Goal: Use online tool/utility: Utilize a website feature to perform a specific function

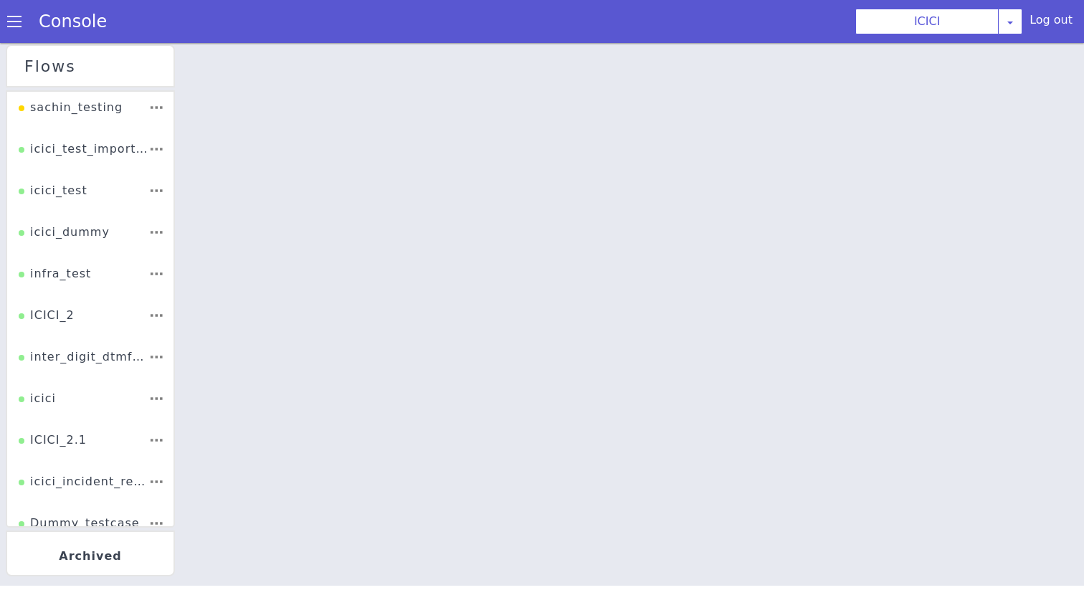
click at [74, 316] on li "ICICI_2" at bounding box center [90, 321] width 166 height 42
click at [51, 311] on div "ICICI_2" at bounding box center [47, 320] width 56 height 27
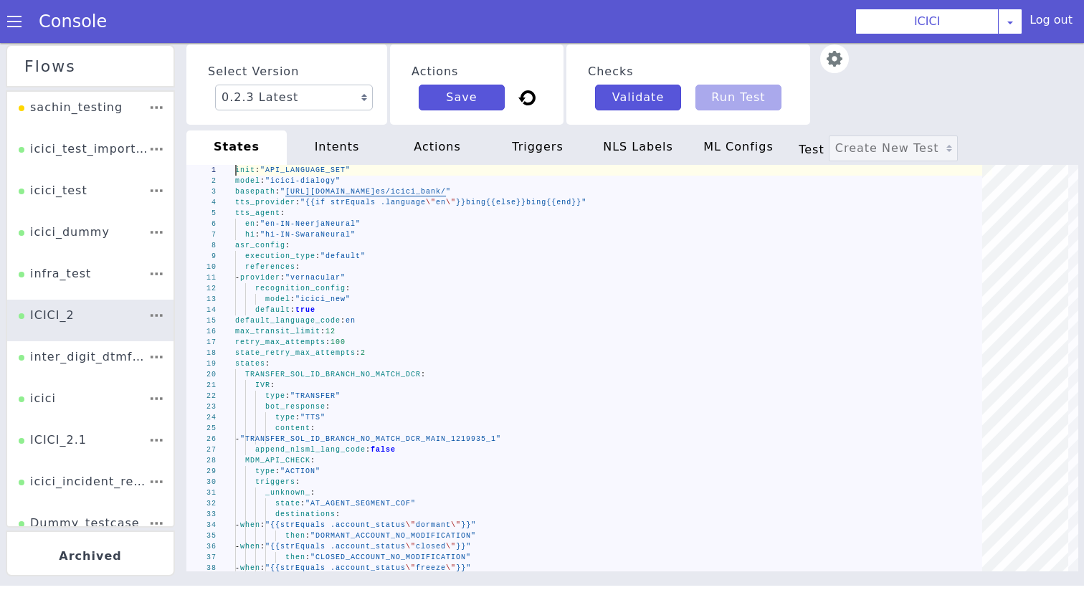
click at [450, 406] on div "bot_response :" at bounding box center [613, 407] width 757 height 11
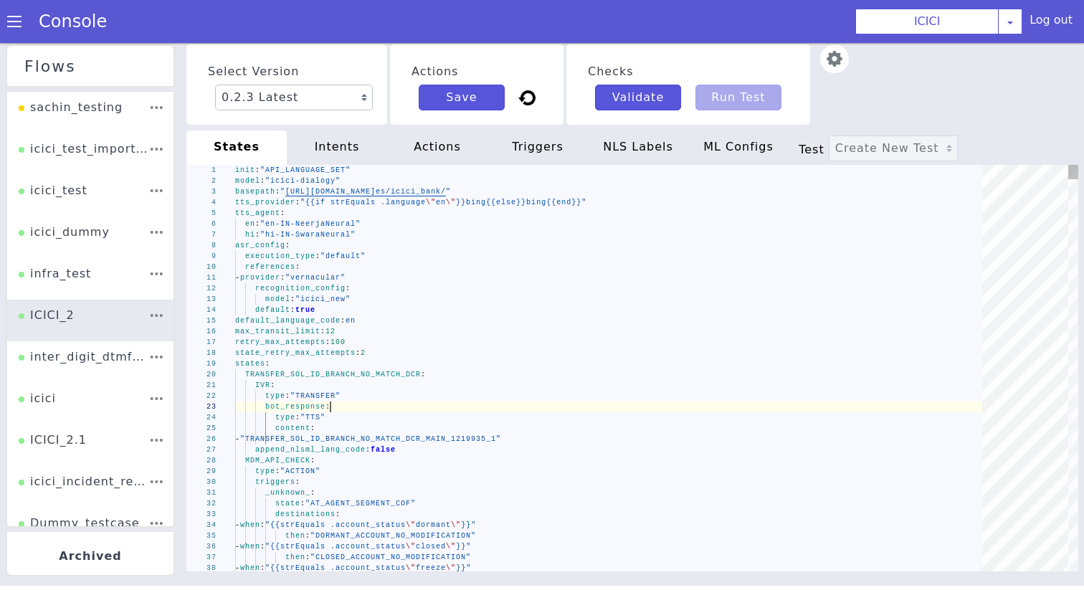
type textarea "init: "API_LANGUAGE_SET" model: "icici-dialogy" basepath: "[URL][DOMAIN_NAME]" …"
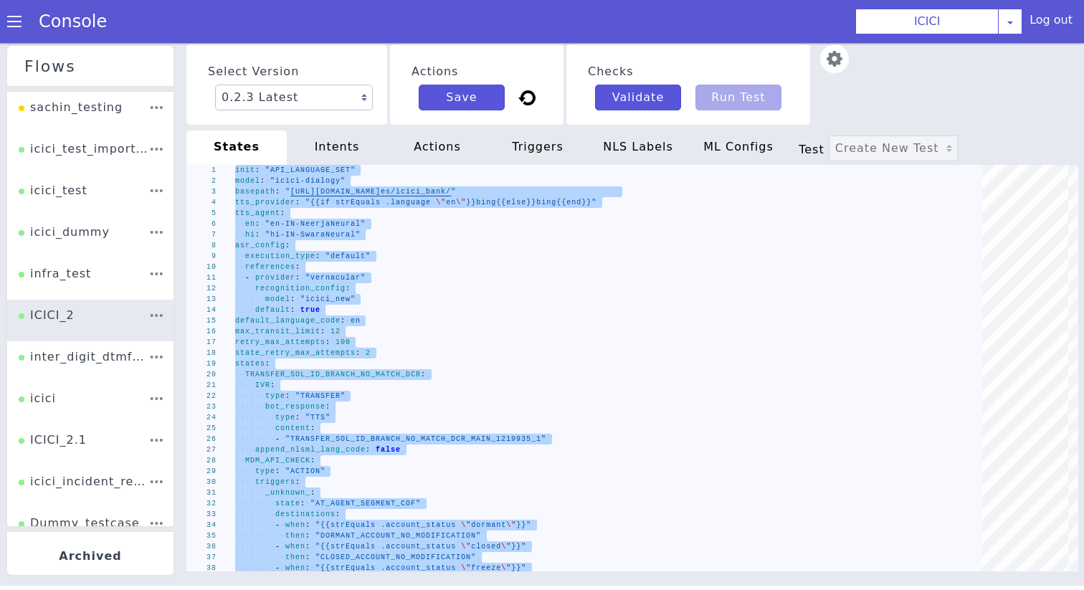
click at [336, 164] on div "intents" at bounding box center [337, 148] width 100 height 34
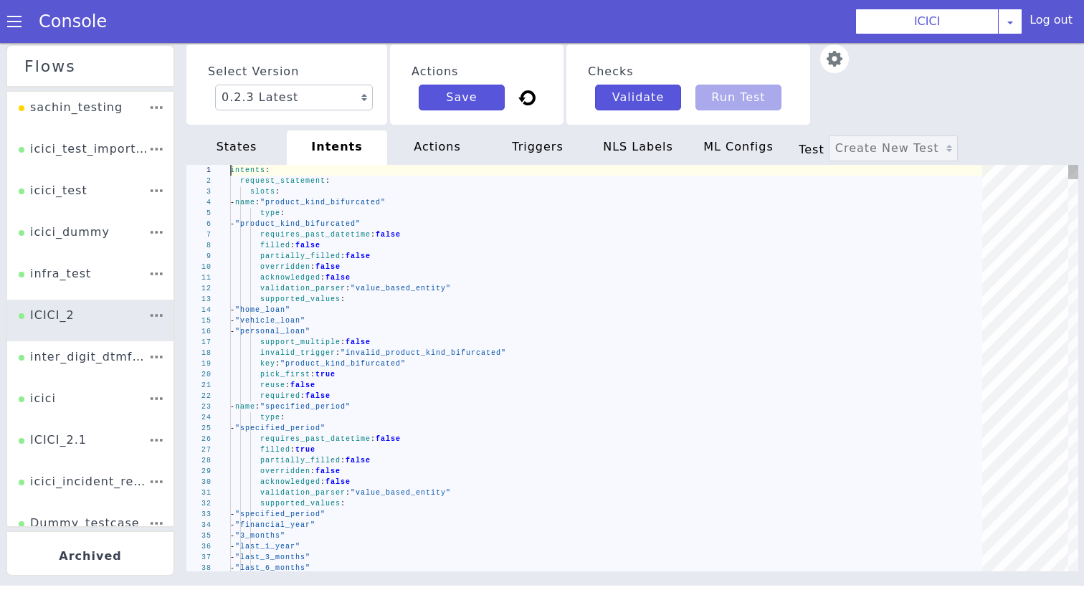
click at [344, 141] on div "intents" at bounding box center [337, 148] width 100 height 34
type textarea "intents: request_statement: slots: - name: "product_kind_bifurcated" type: - "p…"
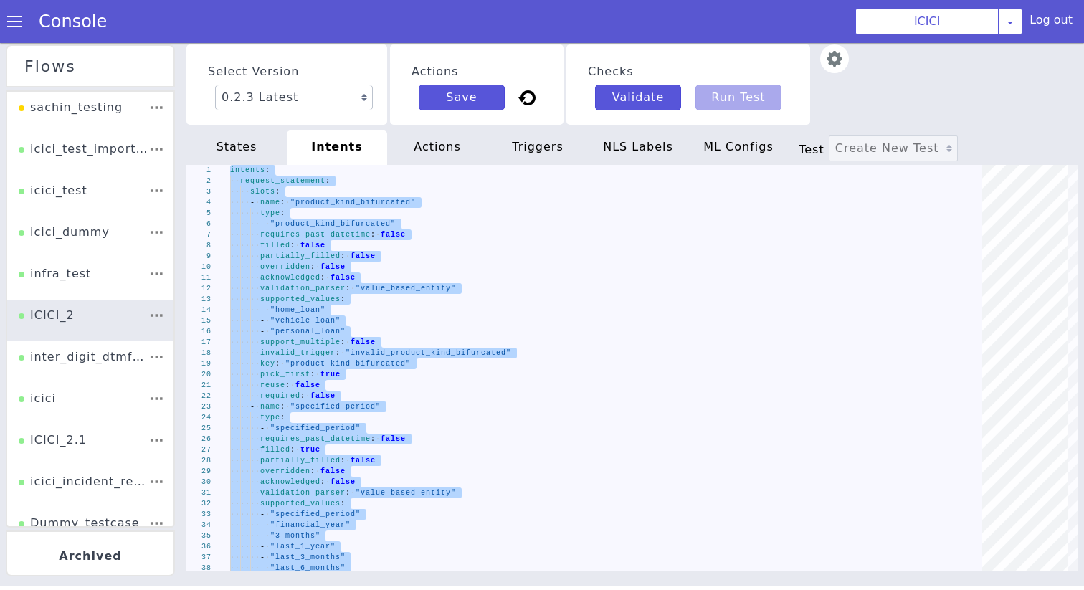
click at [440, 151] on div "actions" at bounding box center [437, 148] width 100 height 34
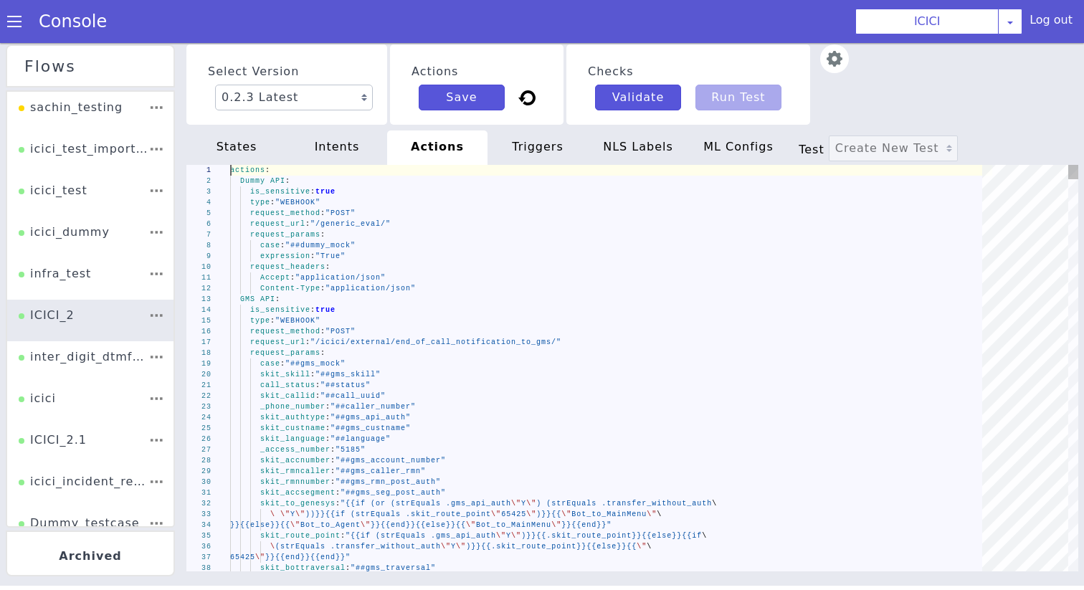
click at [392, 306] on div "is_sensitive : true" at bounding box center [611, 310] width 762 height 11
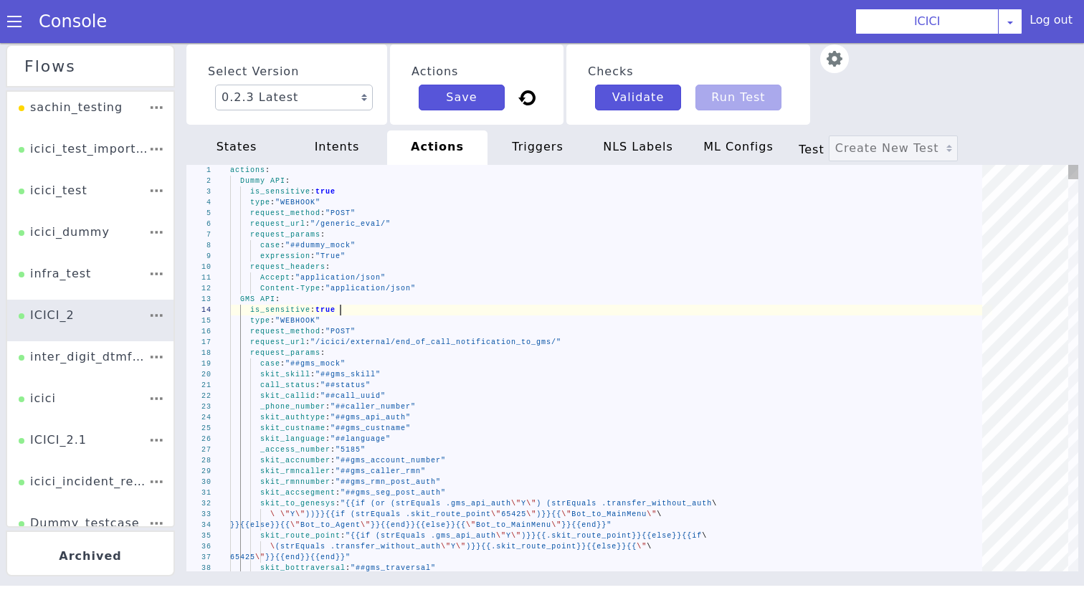
type textarea "actions: Dummy API: is_sensitive: true type: "WEBHOOK" request_method: "POST" r…"
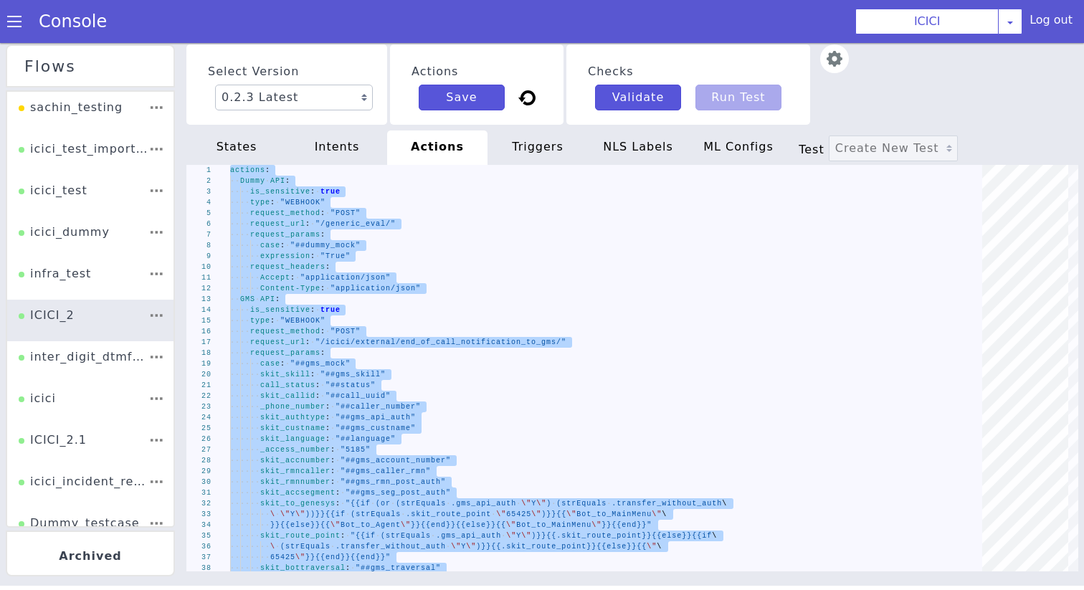
click at [523, 161] on div "triggers" at bounding box center [538, 148] width 100 height 34
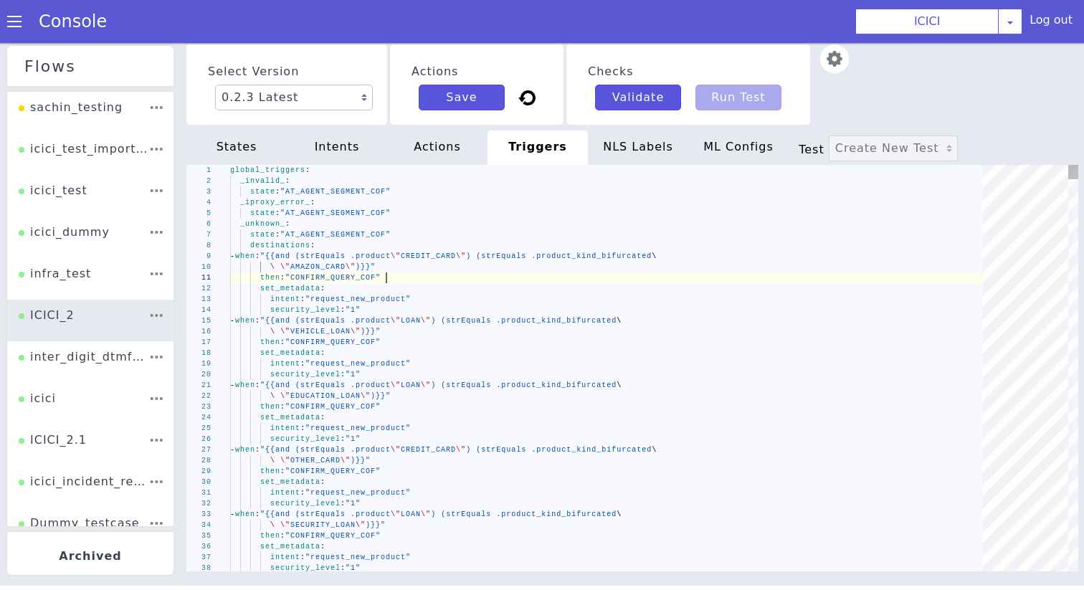
click at [436, 282] on div "then : "CONFIRM_QUERY_COF"" at bounding box center [611, 278] width 762 height 11
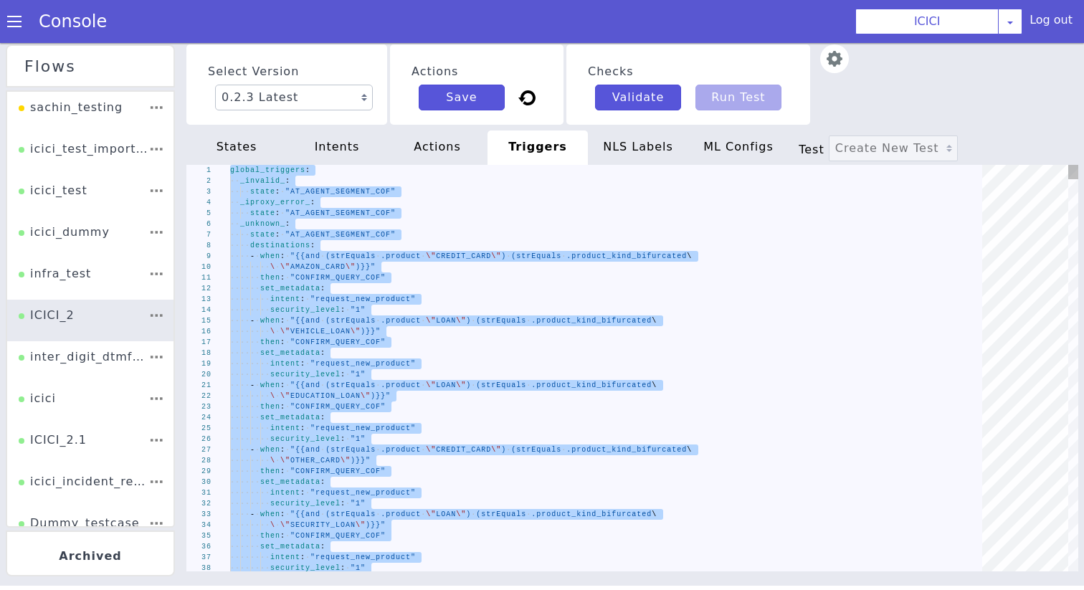
type textarea "global_triggers: _invalid_: state: "AT_AGENT_SEGMENT_COF" _iproxy_error_: state…"
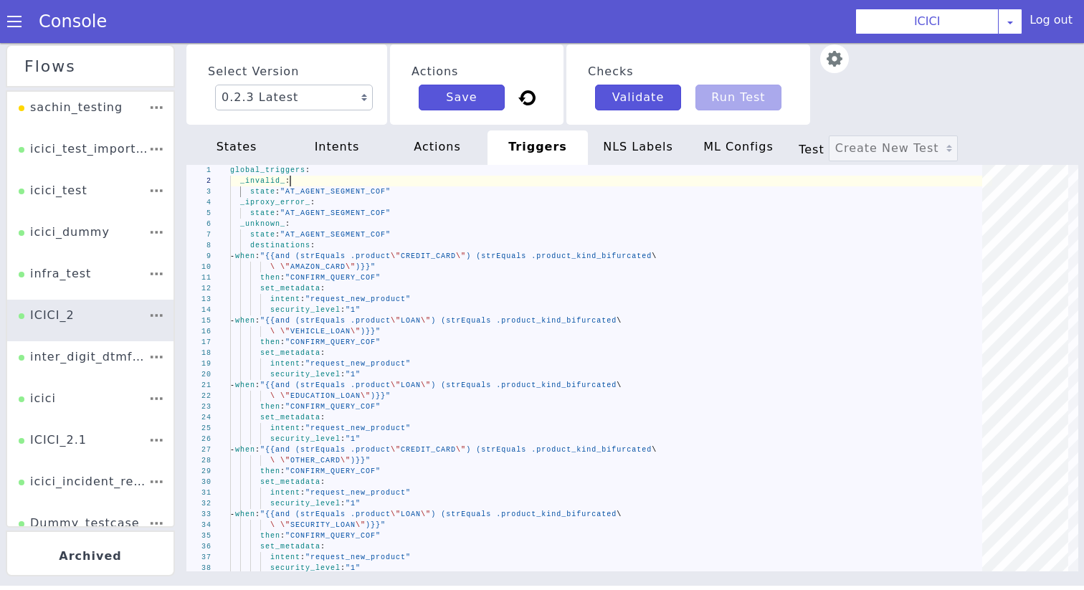
click at [621, 131] on div "NLS Labels" at bounding box center [638, 148] width 100 height 34
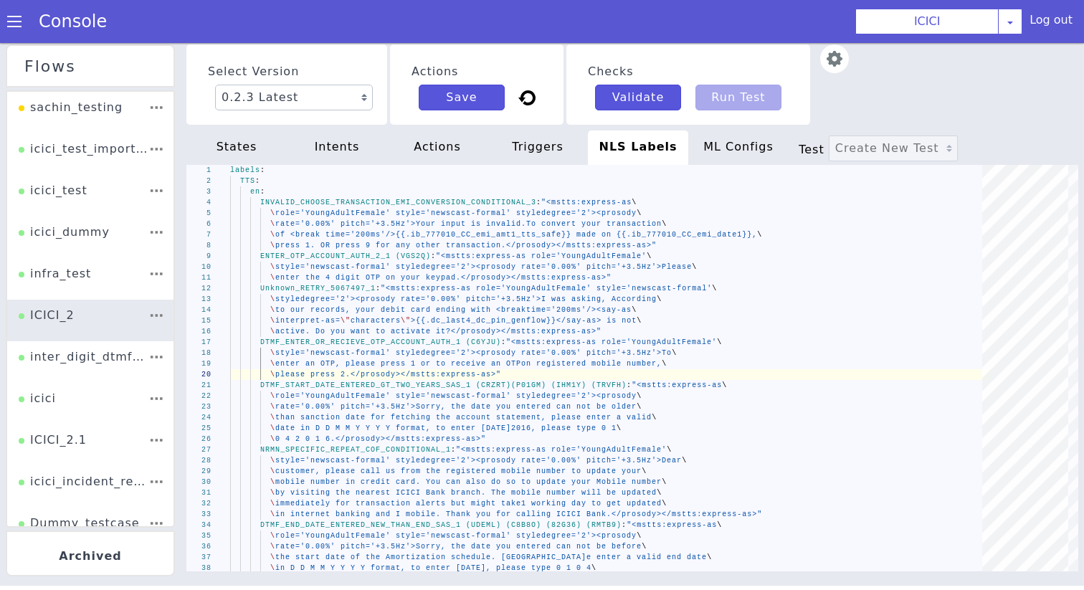
click at [260, 146] on div "states" at bounding box center [236, 148] width 100 height 34
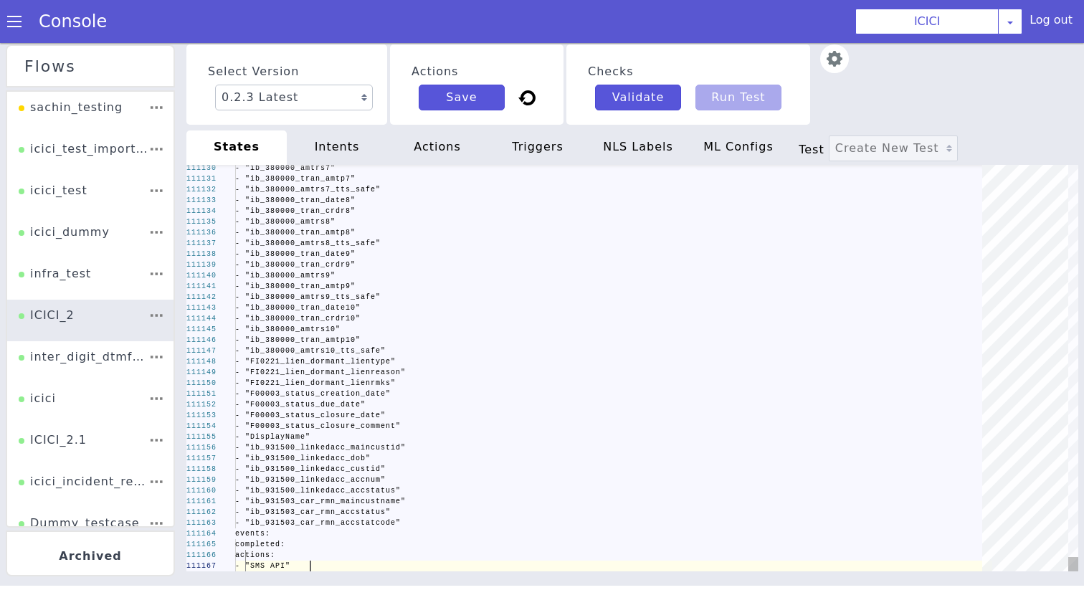
scroll to position [0, 75]
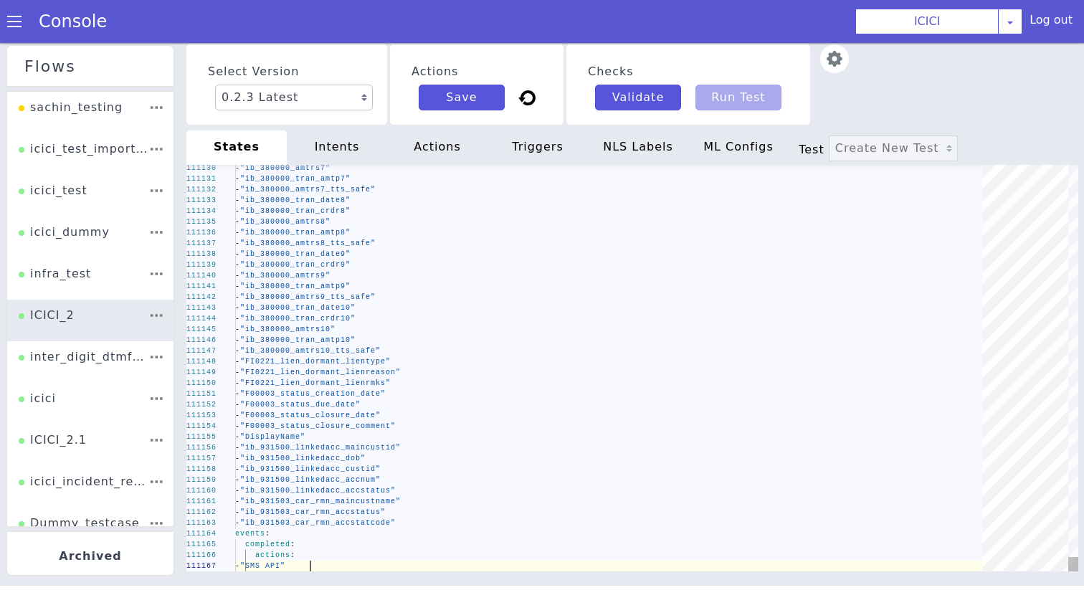
type textarea "- "ib_380000_tran_amtp9" - "ib_380000_amtrs9_tts_safe" - "ib_380000_tran_date10…"
click at [401, 296] on div "- "ib_380000_amtrs9_tts_safe"" at bounding box center [613, 297] width 757 height 11
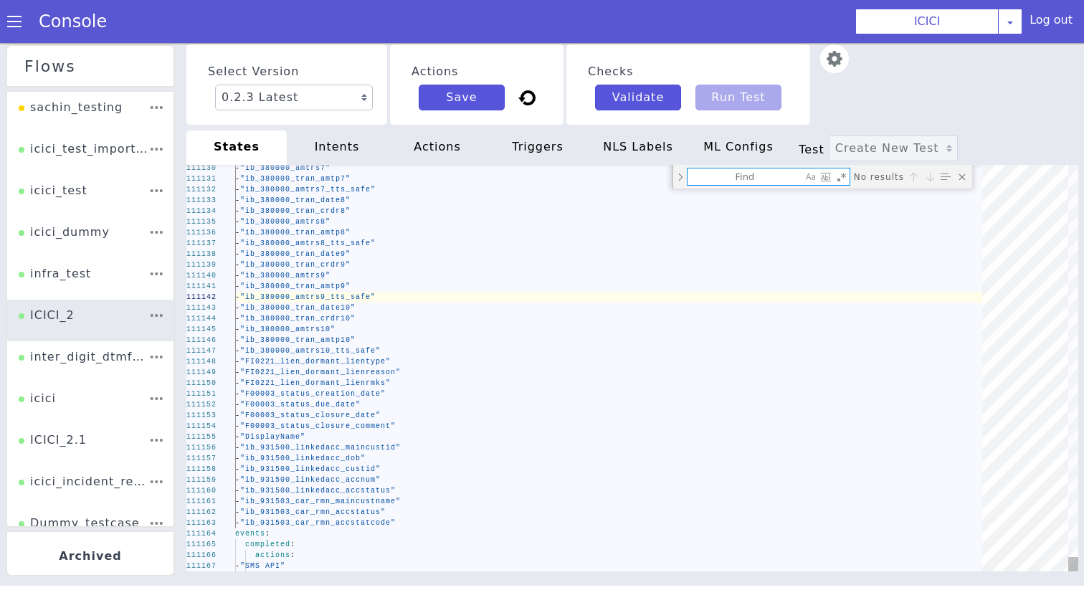
type textarea "i"
type textarea "- "F00003_status_creation_date" - "F00003_status_due_date" - "F00003_status_clo…"
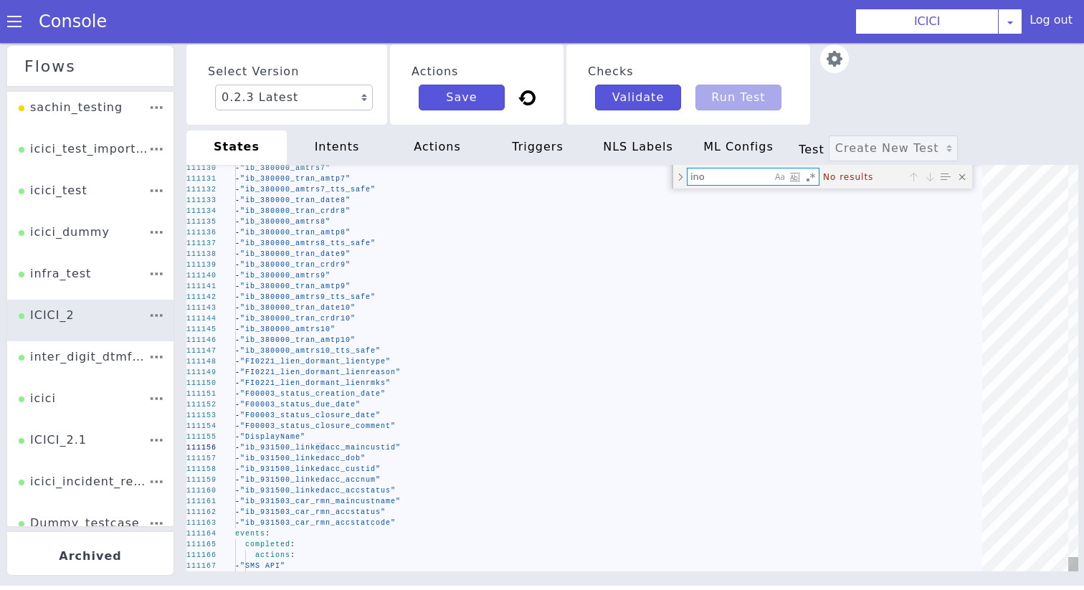
type textarea "in"
type textarea "validation_webhook_name: "Dummy API" append_nlsml_lang_code: false INFORM_PERSO…"
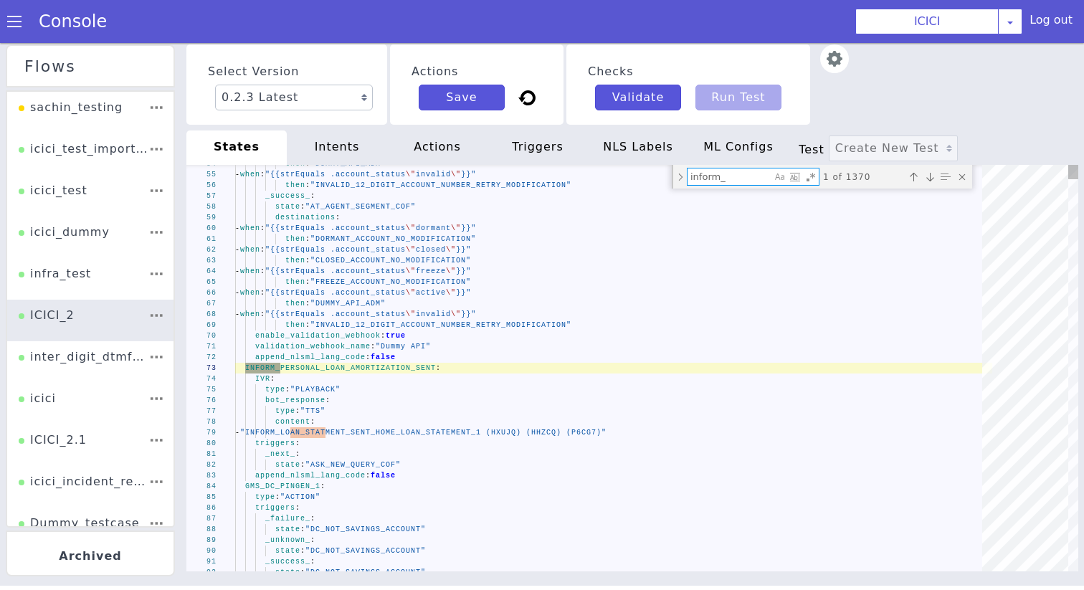
type textarea "inform_p"
type textarea "- "_unknown__RETRY_4885224_1" _inform_product_slots_collected_: state: "ASK_PRO…"
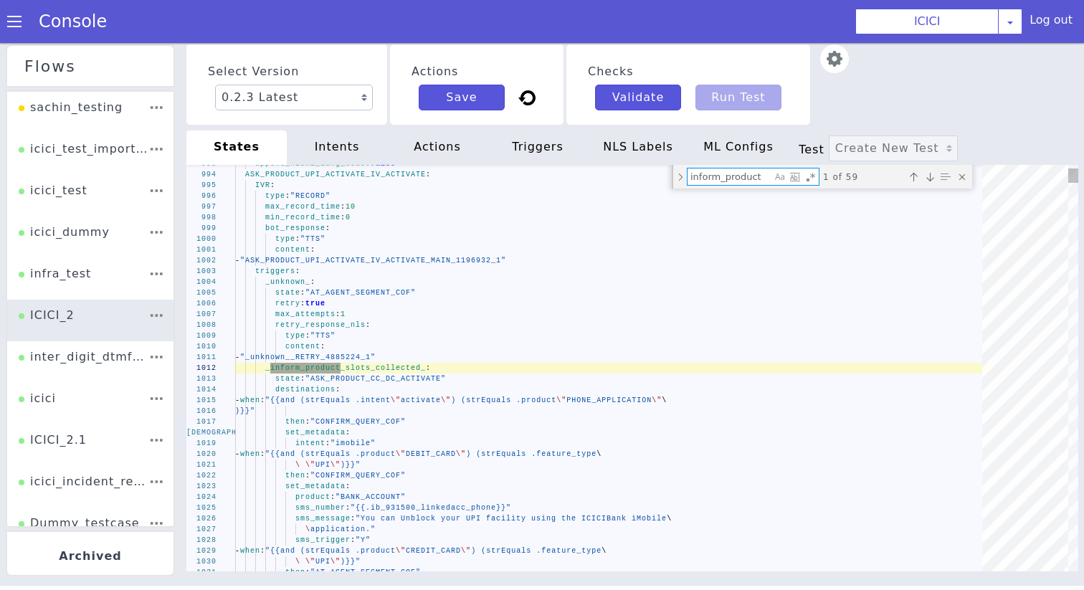
scroll to position [0, 0]
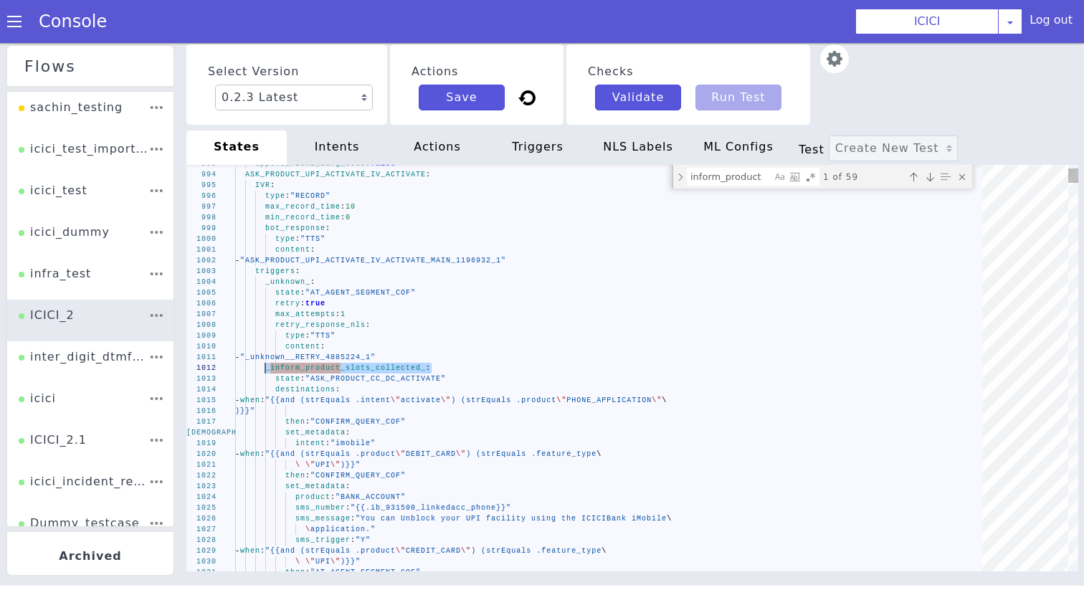
drag, startPoint x: 435, startPoint y: 370, endPoint x: 266, endPoint y: 371, distance: 169.3
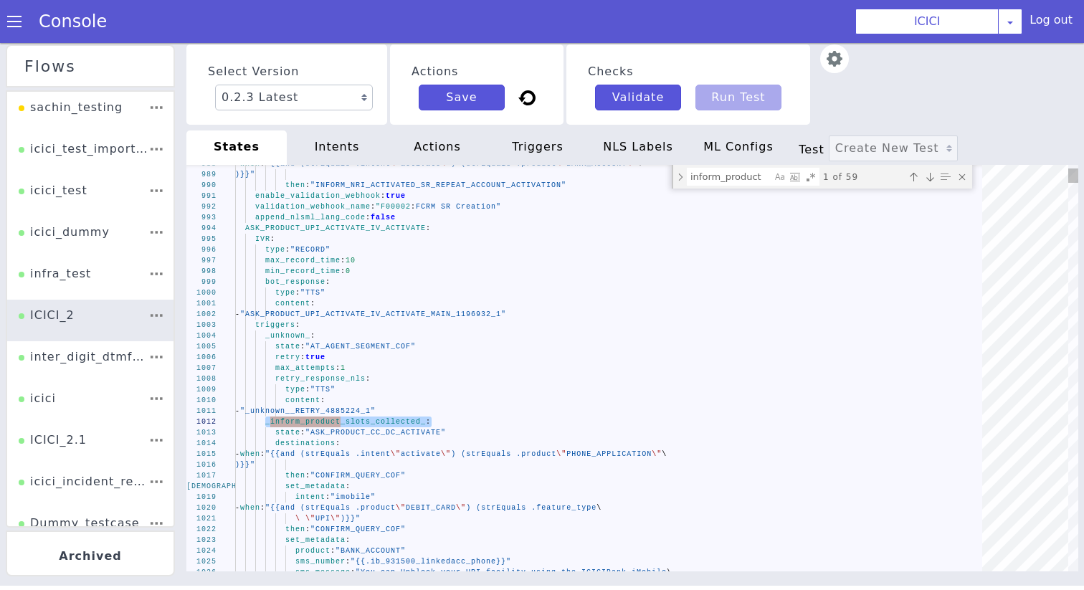
click at [711, 184] on textarea "inform_product" at bounding box center [730, 177] width 84 height 16
paste textarea "_inform_product_slots_collected_:"
type textarea "_inform_product_slots_collected_:"
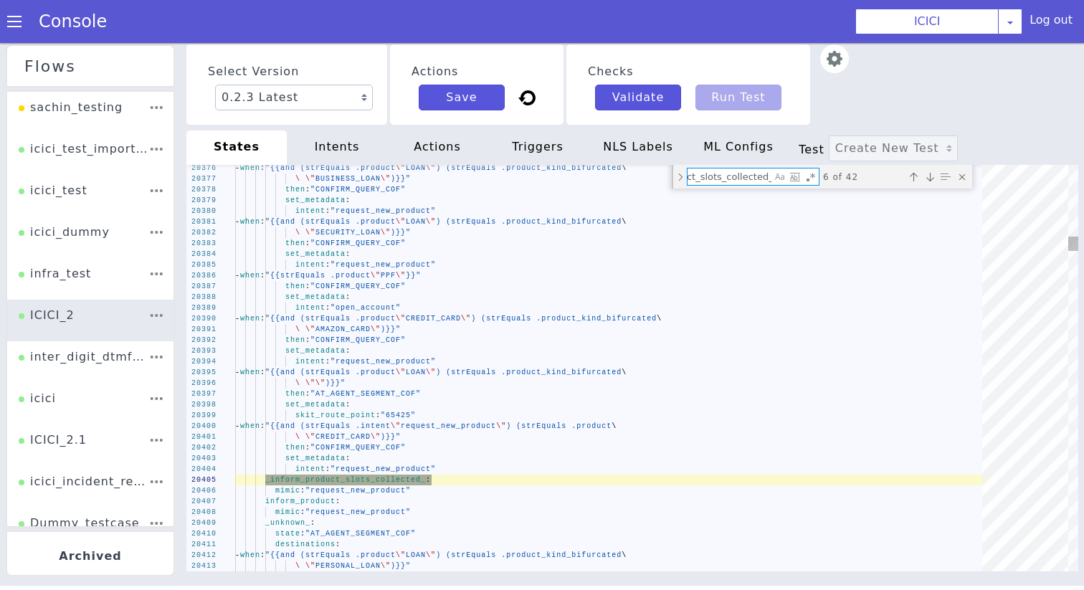
type textarea "_inform_product_slots_collected_: state: "AT_AGENT_SEGMENT_COF" destinations: -…"
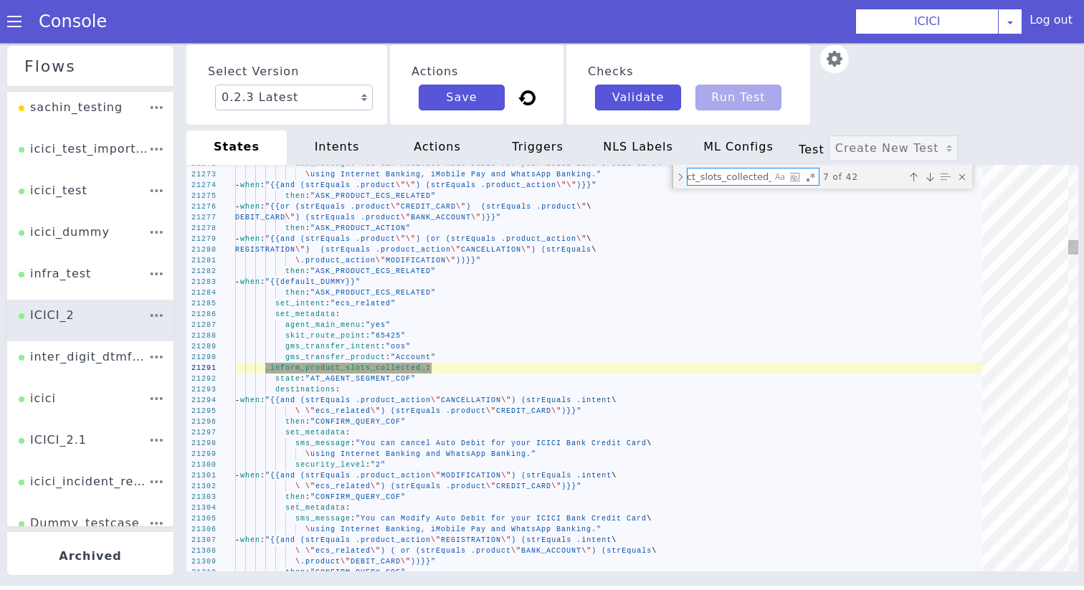
type textarea "_inform_product_slots_collected_:"
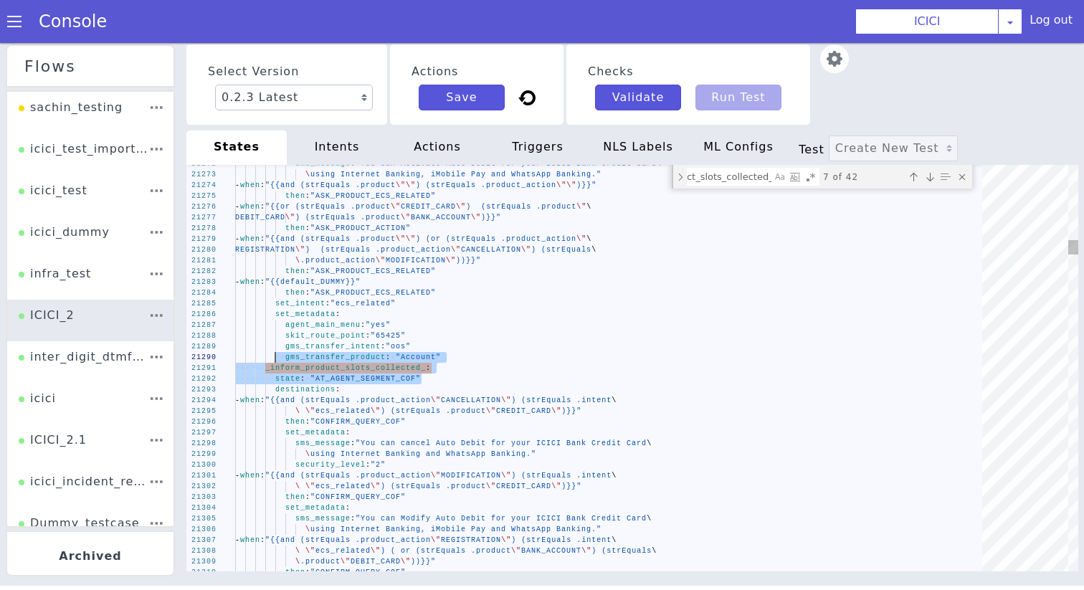
type textarea "_inform_product_slots_collected_: state: "AT_AGENT_SEGMENT_COF" destinations: -…"
drag, startPoint x: 429, startPoint y: 379, endPoint x: 264, endPoint y: 370, distance: 165.2
click at [718, 172] on textarea "_inform_product_slots_collected_:" at bounding box center [730, 177] width 84 height 16
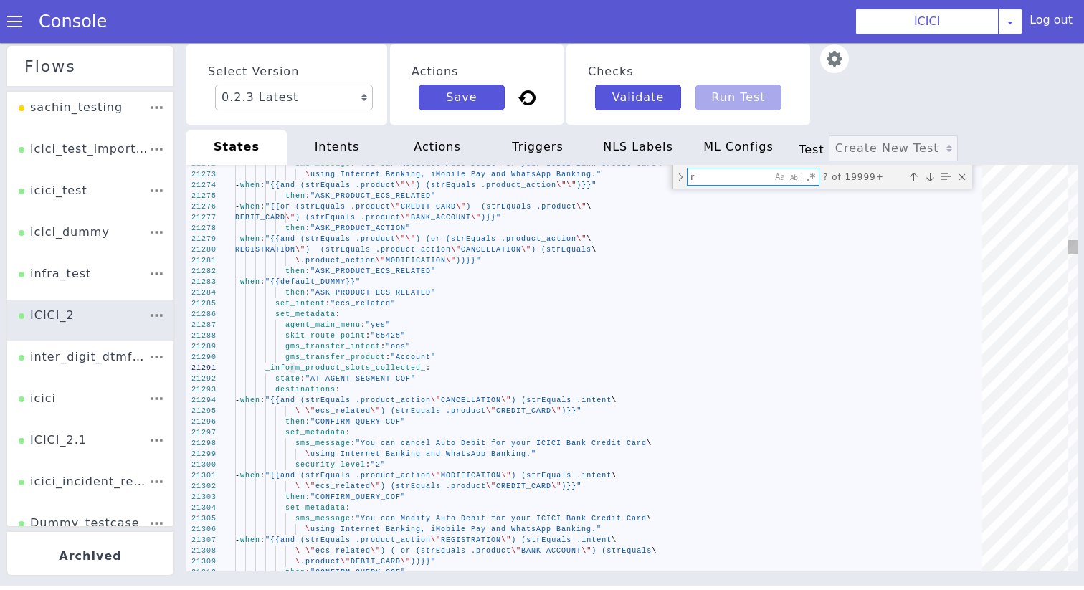
type textarea "re"
type textarea "gms_transfer_intent: "oos" gms_transfer_product: "Account" _repeat_: state: "AT…"
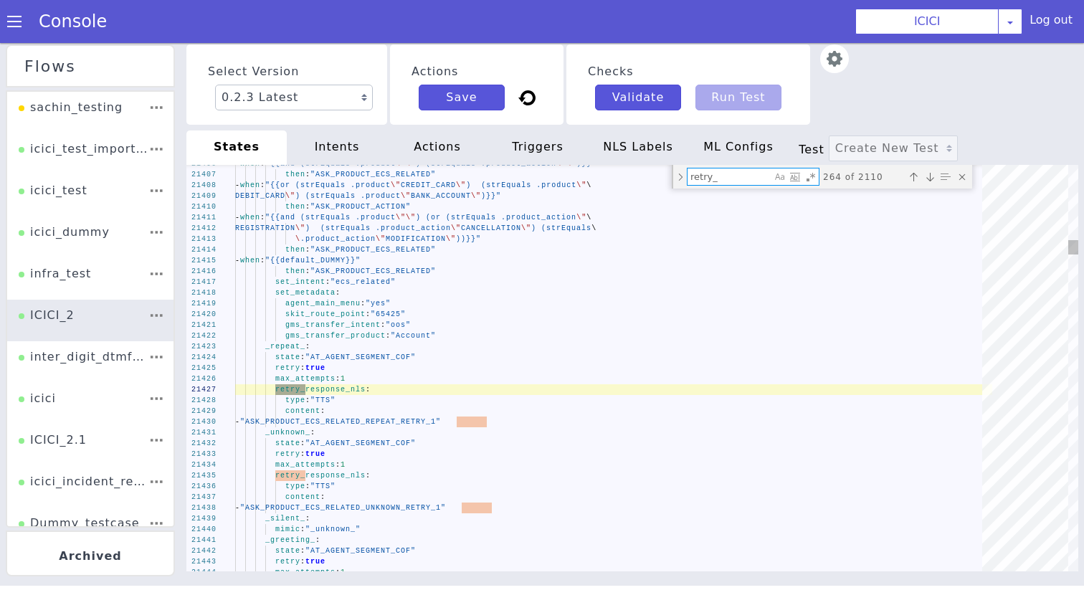
type textarea "retry_"
click at [302, 461] on span "max_attempts" at bounding box center [305, 465] width 60 height 8
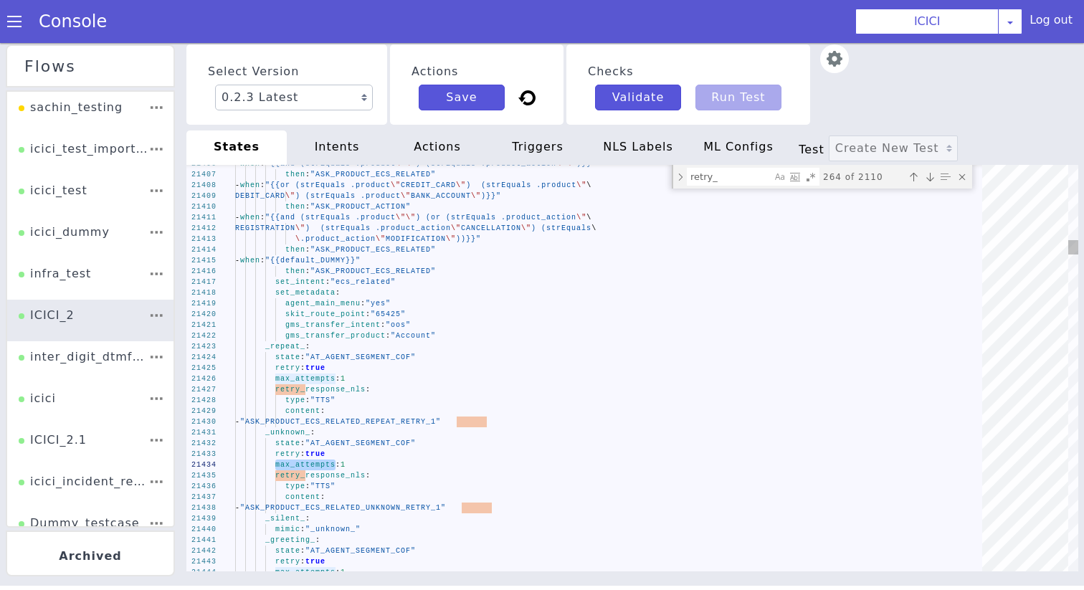
click at [732, 181] on textarea "retry_" at bounding box center [730, 177] width 84 height 16
paste textarea "max_attempts"
type textarea "_greeting_: state: "AT_AGENT_SEGMENT_COF" retry: true max_attempts: 1 retry_res…"
type textarea "max_attempts"
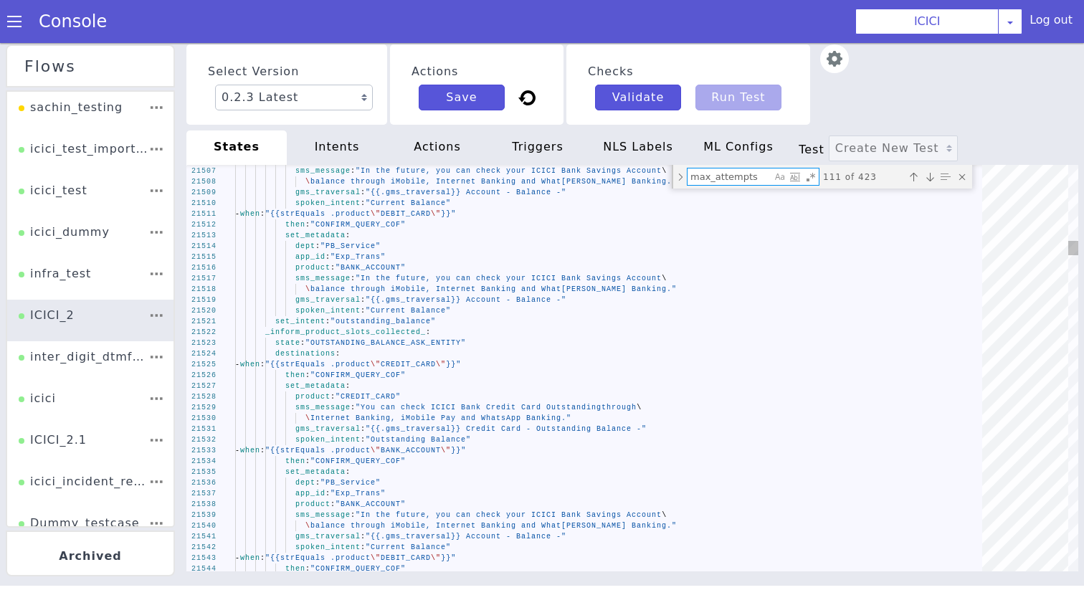
drag, startPoint x: 760, startPoint y: 170, endPoint x: 427, endPoint y: 163, distance: 333.6
click at [427, 163] on div "Select Version 0.2.3 Latest 0.2.2 0.2.1 0.2.0 0.1.10 0.1.9 0.1.8 0.1.7 0.1.6 0.…" at bounding box center [632, 315] width 892 height 547
type textarea "_unknown_: state: "AT_AGENT_SEGMENT_COF" retry: true max_attempts: 1 retry_resp…"
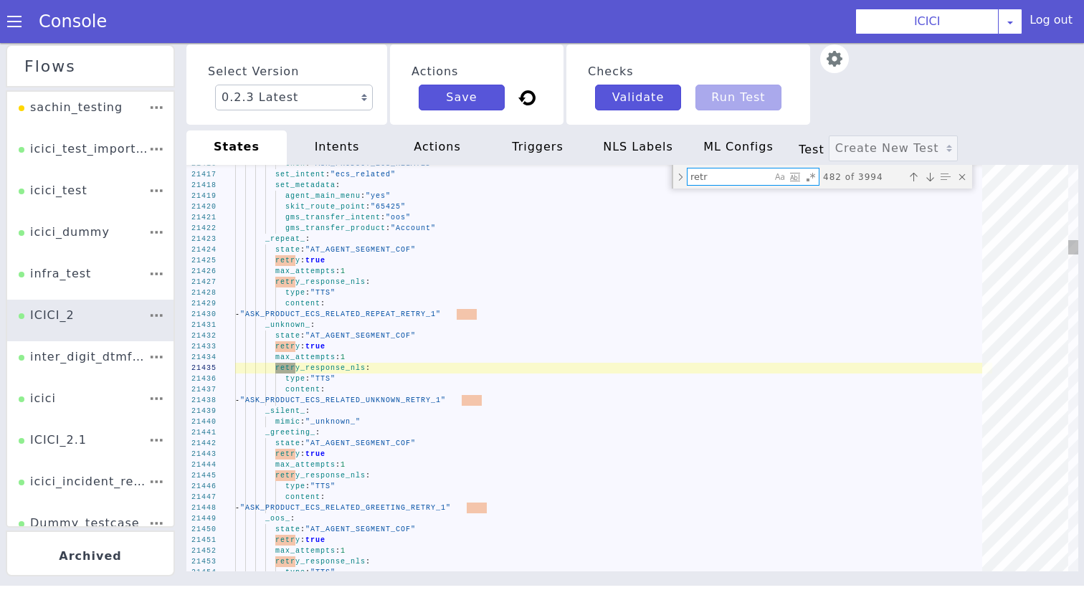
type textarea "retry"
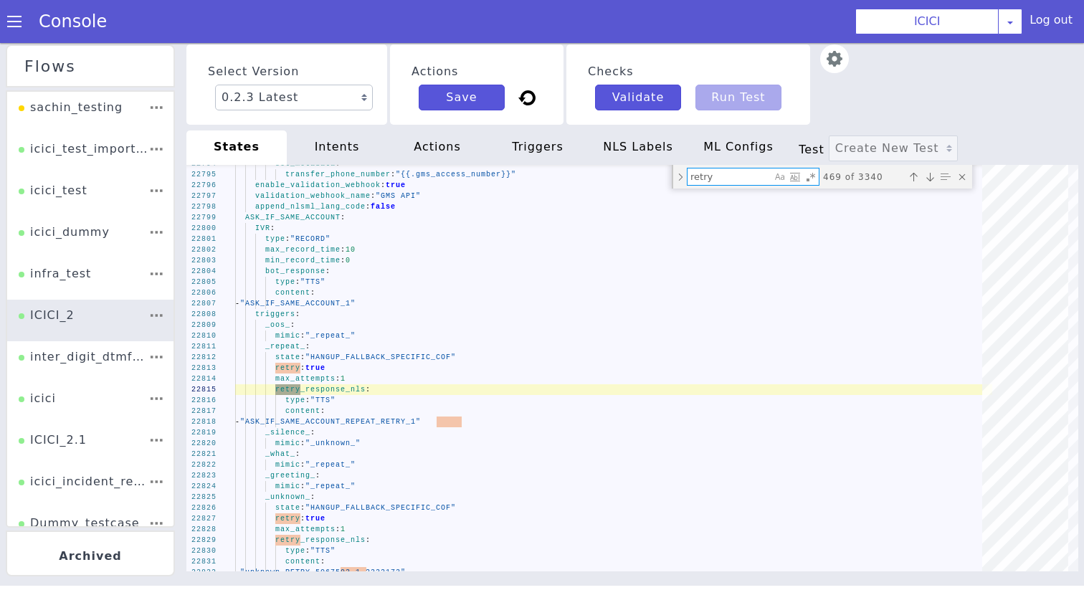
type textarea "_unknown_: state: "AT_AGENT_SEGMENT_COF" retry: true max_attempts: 1 retry_resp…"
type textarea "retry"
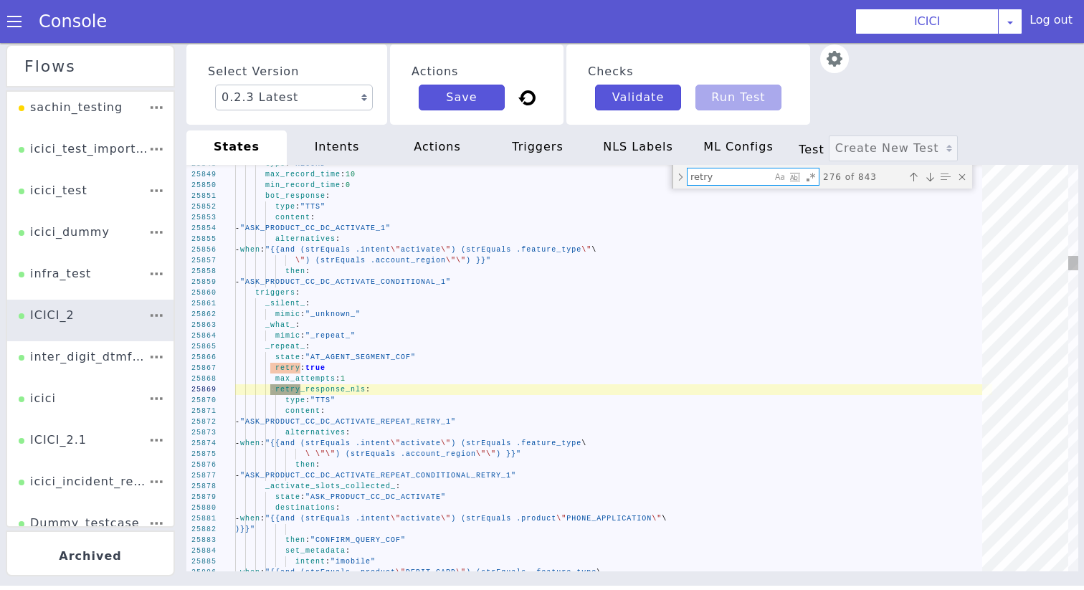
type textarea "sms_message: "Card Activation can be done via ICICI Bank Internet Banking\ \ un…"
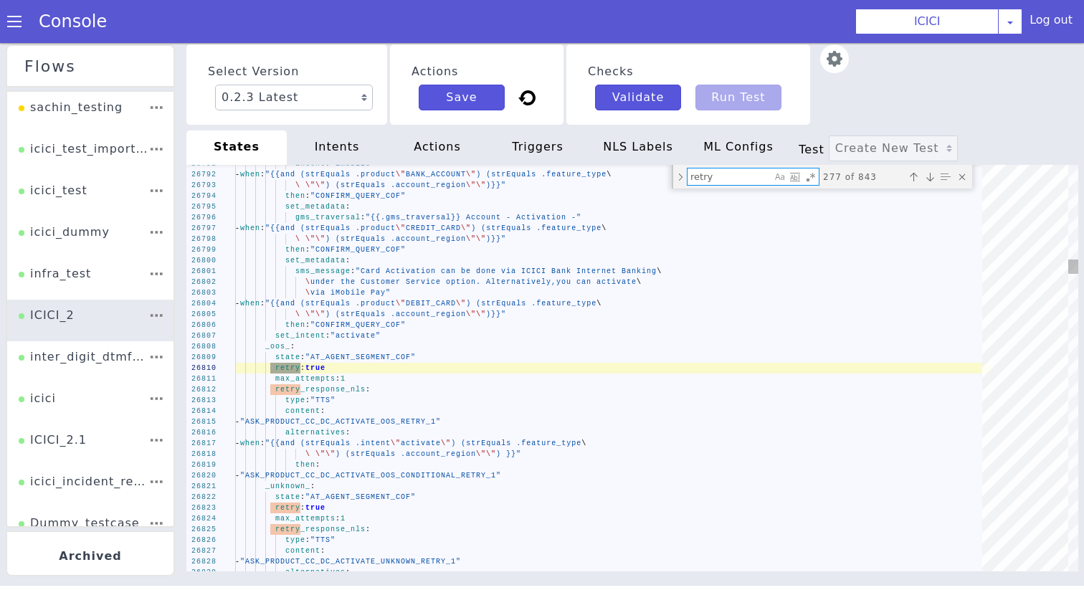
drag, startPoint x: 729, startPoint y: 174, endPoint x: 421, endPoint y: 174, distance: 307.7
click at [421, 174] on div "26791 26792 26793 26794 26795 26796 26797 26798 26799 26800 26801 26802 26803 2…" at bounding box center [630, 370] width 903 height 431
type textarea "i"
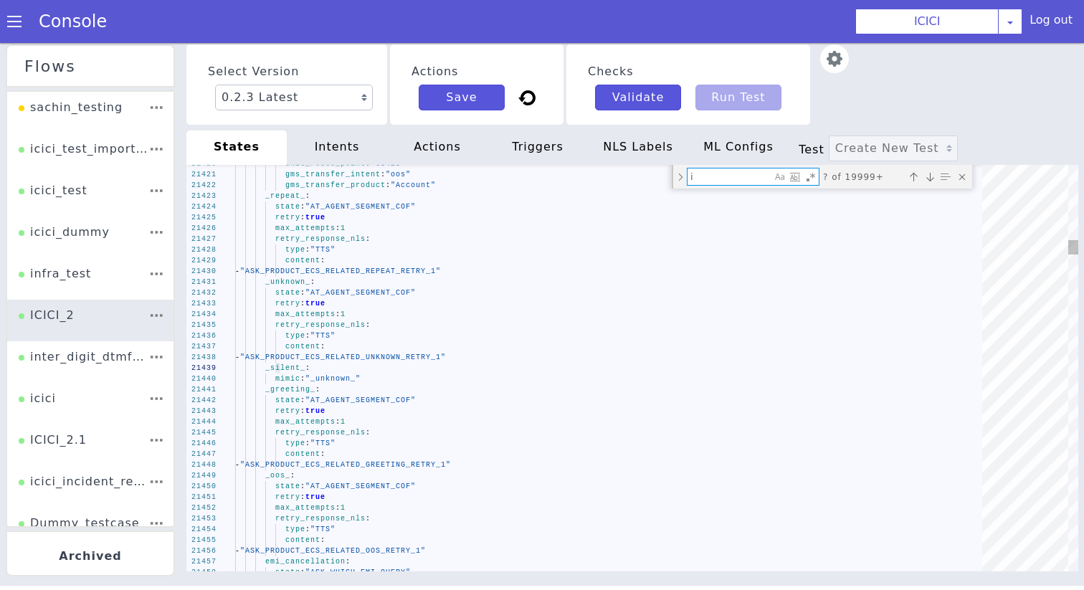
type textarea "type: "ACTION" triggers: _credit_card_details_verified_: state: "777001_Ticket_…"
type textarea "if"
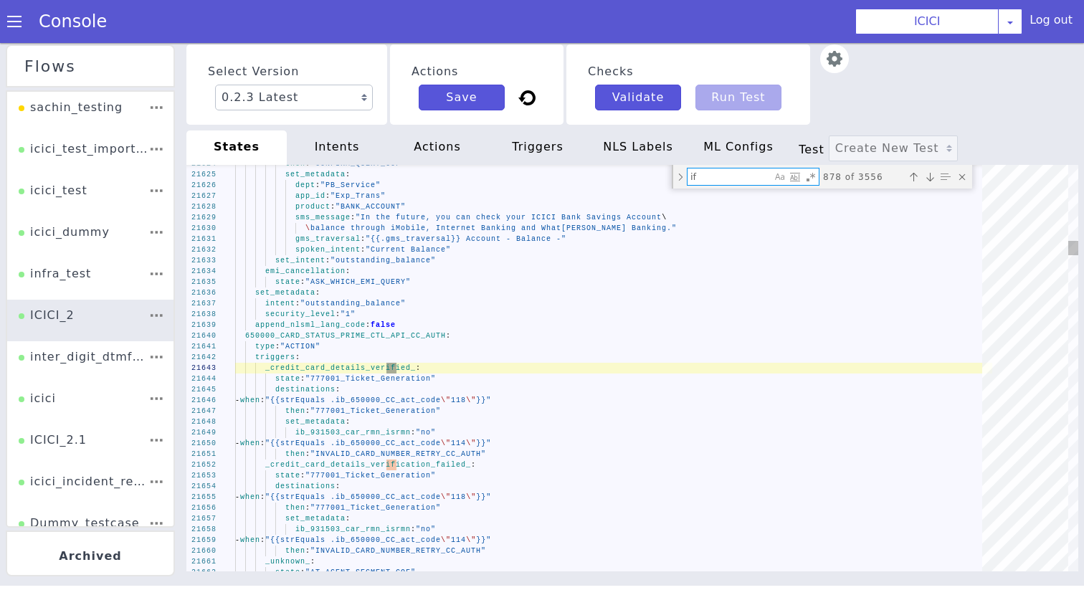
type textarea "gms_skill: "{{if (strEquals .unica_profit \"A+\")}}{{\"wealth\"}}{{else}}{{\"\ …"
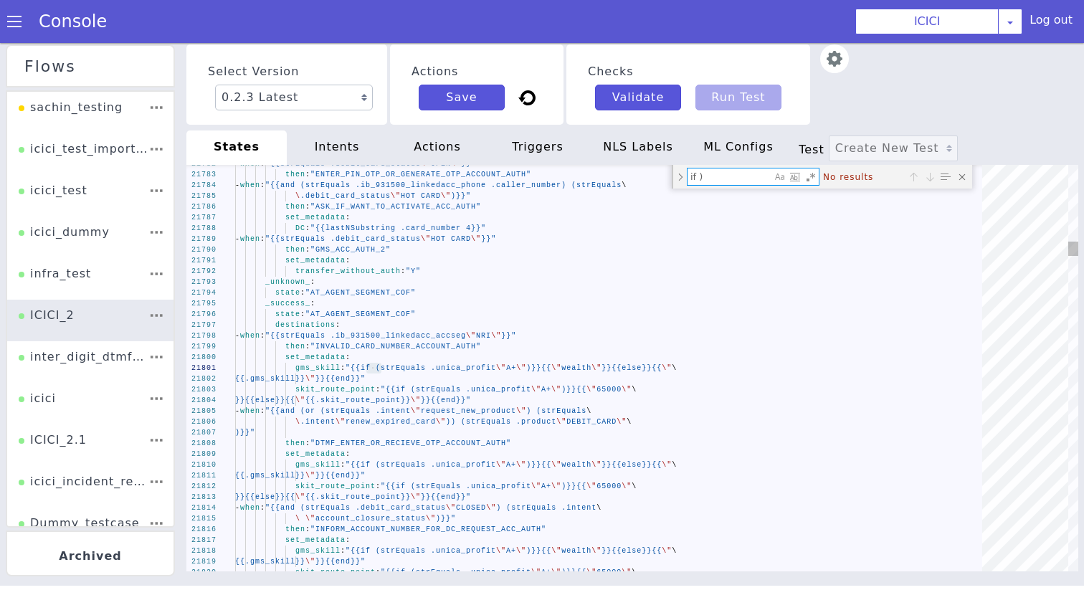
type textarea "if"
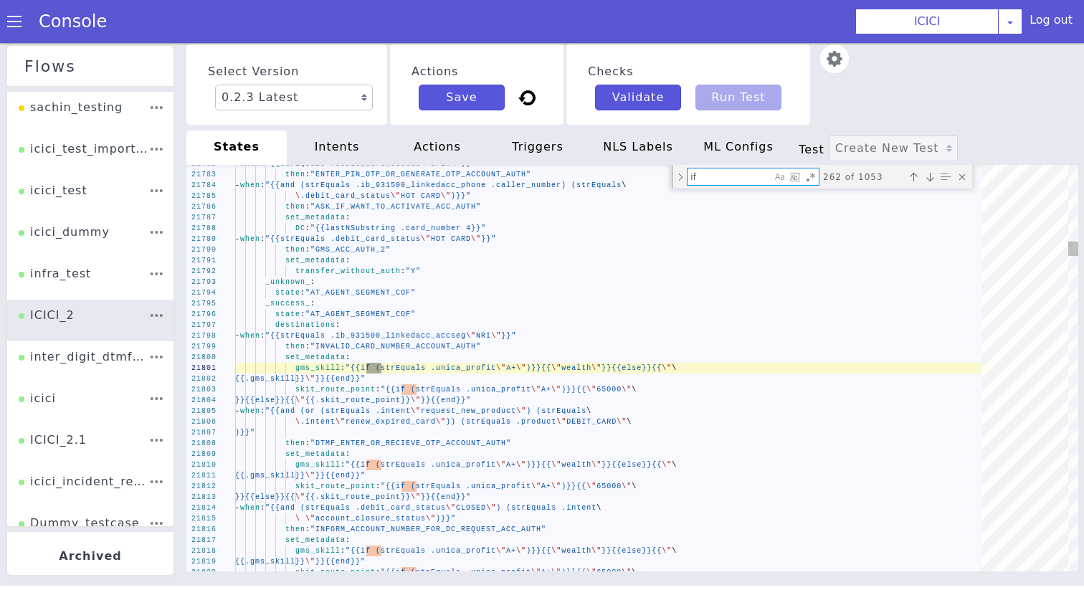
type textarea "gms_skill: "{{if (strEquals .unica_profit \"A+\")}}{{\"wealth\"}}{{else}}{{\"\ …"
type textarea "if ("
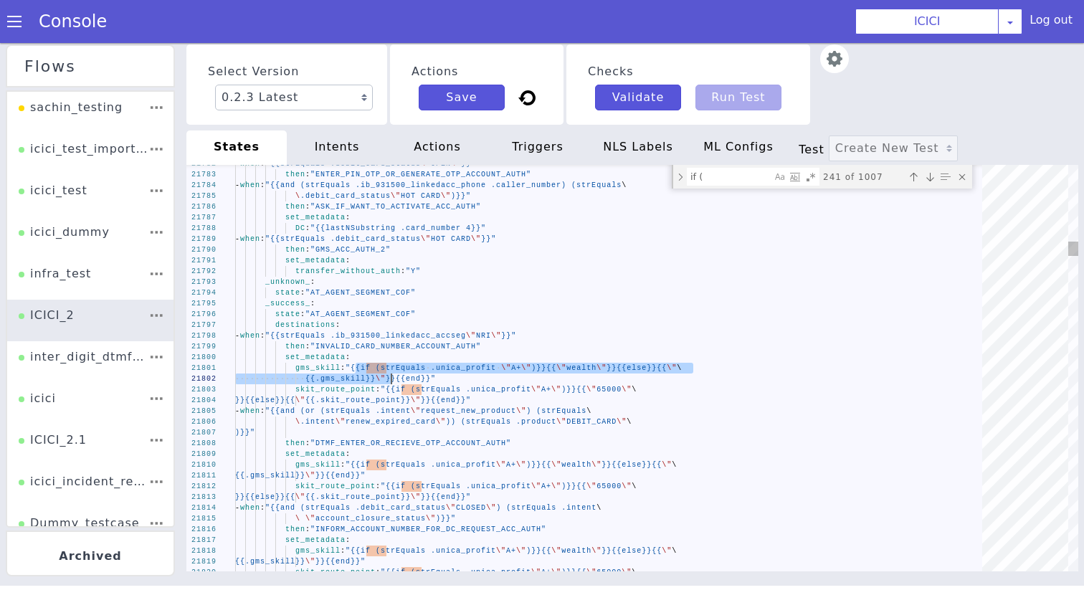
drag, startPoint x: 356, startPoint y: 368, endPoint x: 391, endPoint y: 373, distance: 34.8
click at [344, 345] on span ""INVALID_CARD_NUMBER_ACCOUNT_AUTH"" at bounding box center [396, 347] width 171 height 8
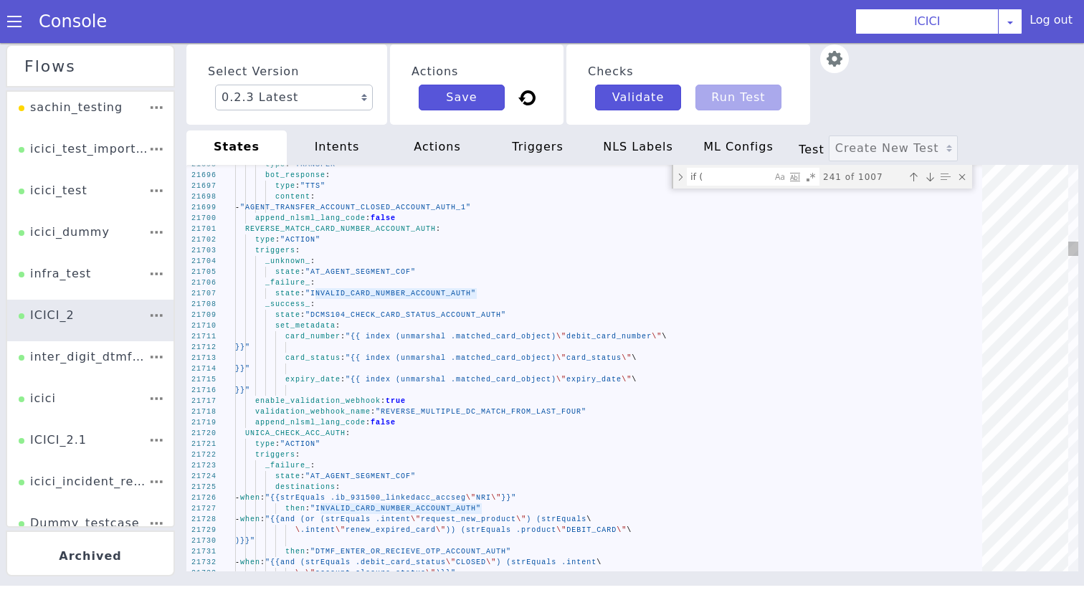
type textarea "card_number: "{{ index (unmarshal .matched_card_object) \"debit_card_number\"\ …"
click at [306, 434] on div "21730 21731 21729 21728 21727 21726 21725 21724 21723 21722 21721 21720 21719 2…" at bounding box center [632, 368] width 892 height 407
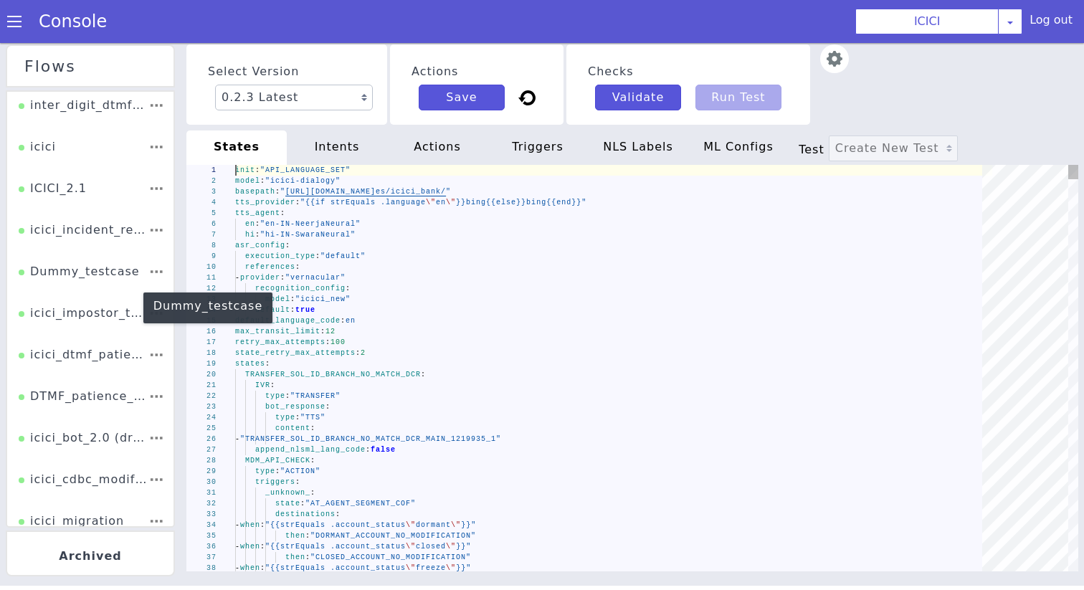
scroll to position [254, 0]
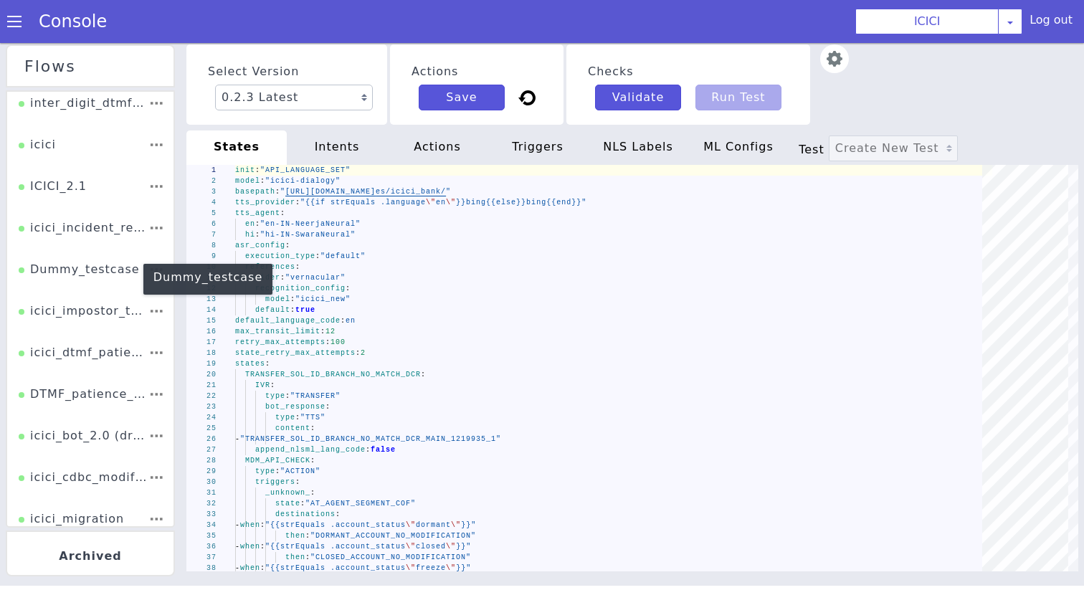
click at [104, 317] on div "icici_impostor_test" at bounding box center [84, 316] width 130 height 27
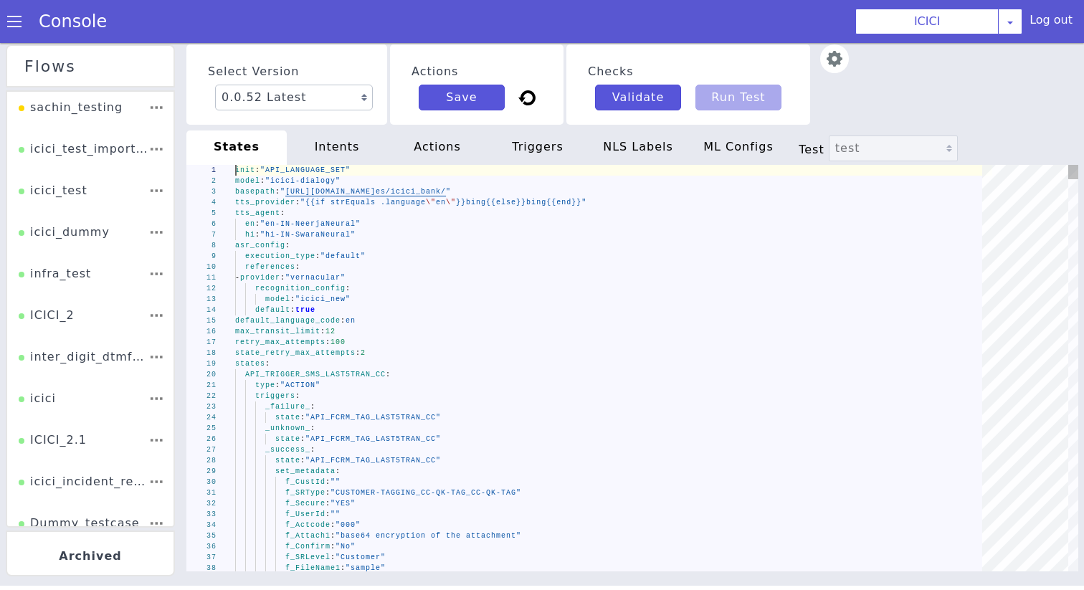
click at [301, 206] on span ":" at bounding box center [298, 203] width 5 height 8
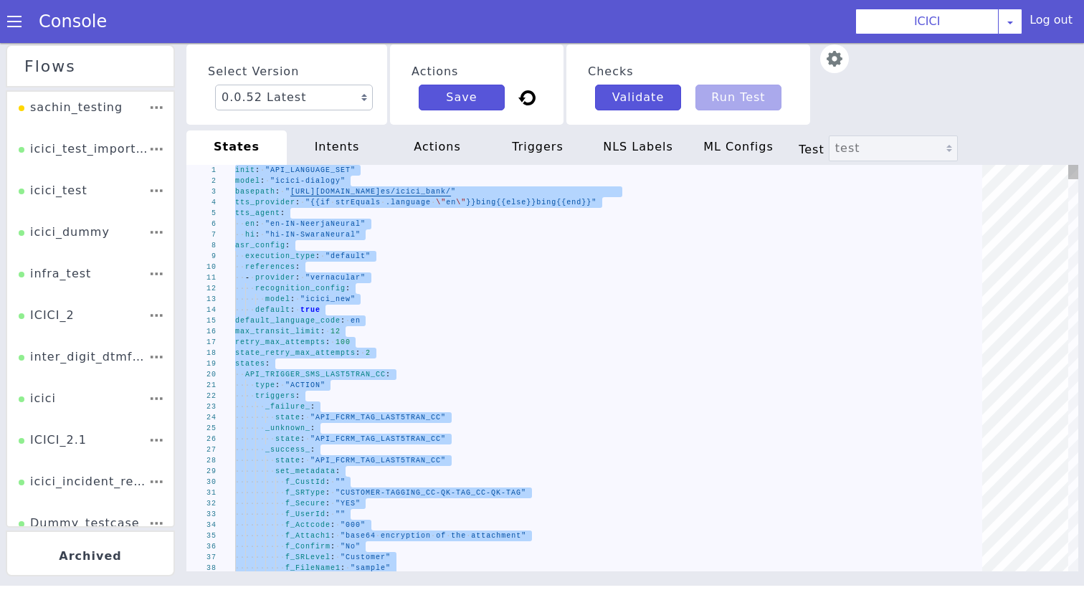
paste textarea "- "ib_931503_car_rmn_maincustname" - "ib_931503_car_rmn_accstatus" - "ib_931503…"
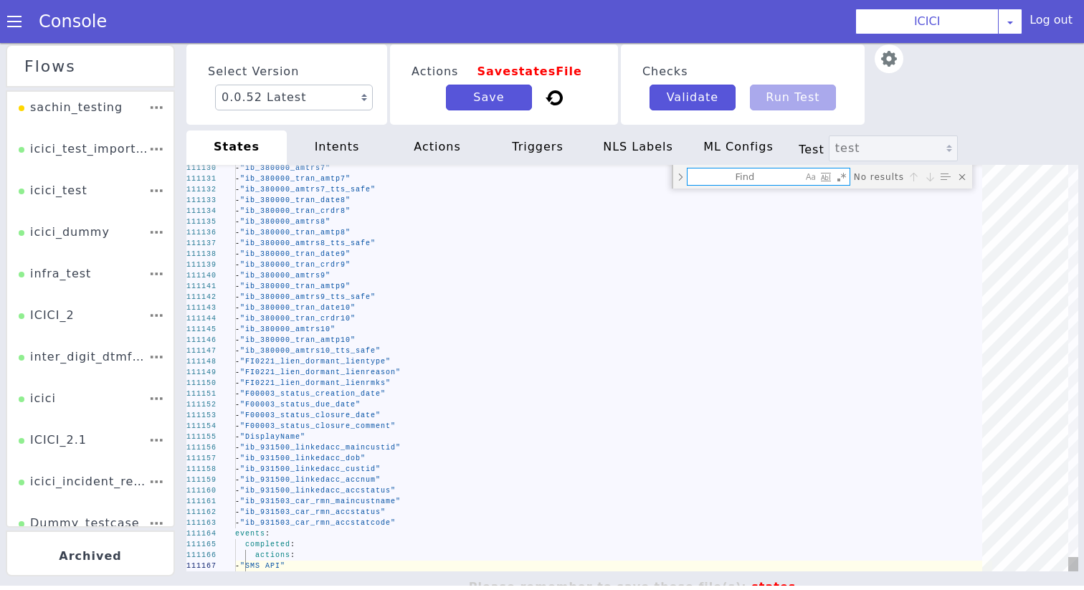
type textarea "init: "API_LANGUAGE_SET" model: "icici-dialogy" basepath: "[URL][DOMAIN_NAME]" …"
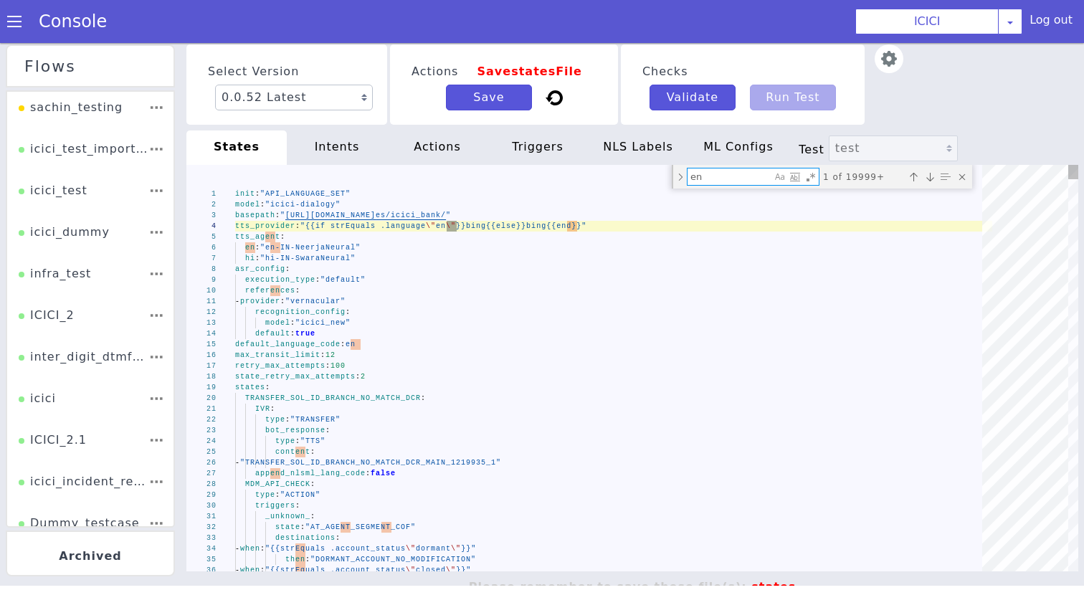
type textarea "enc"
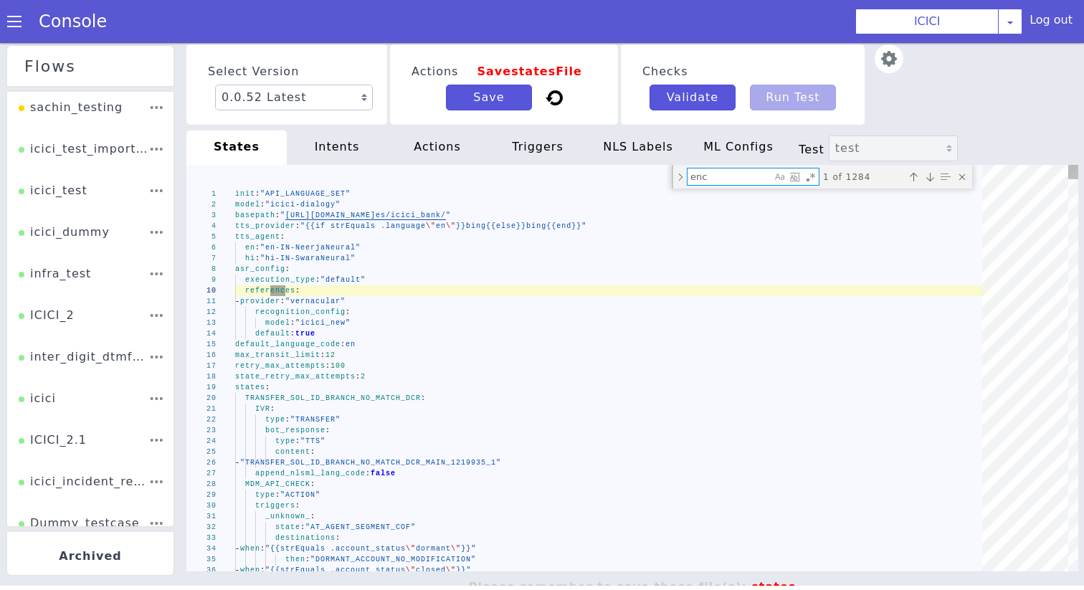
type textarea "state: "AT_AGENT_SEGMENT_COF" _success_: state: "FCRM_TAGGING_DCACT_CA_PINGEN" …"
type textarea "encry"
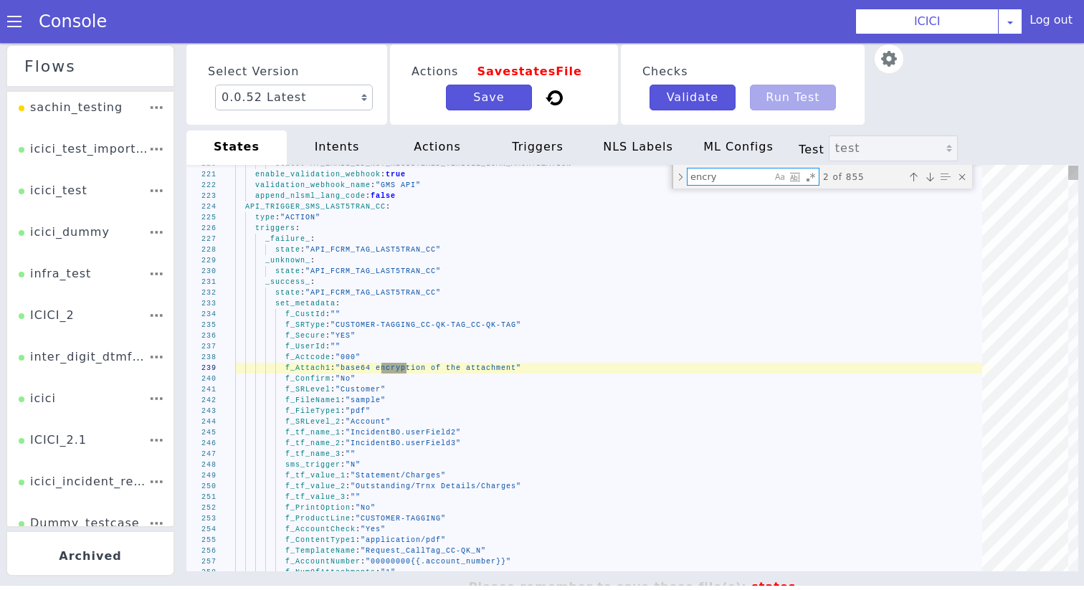
type textarea "context: "dtmf_range" metadata: "dtmf_otp_cc_pingen" append_nlsml_lang_code: fa…"
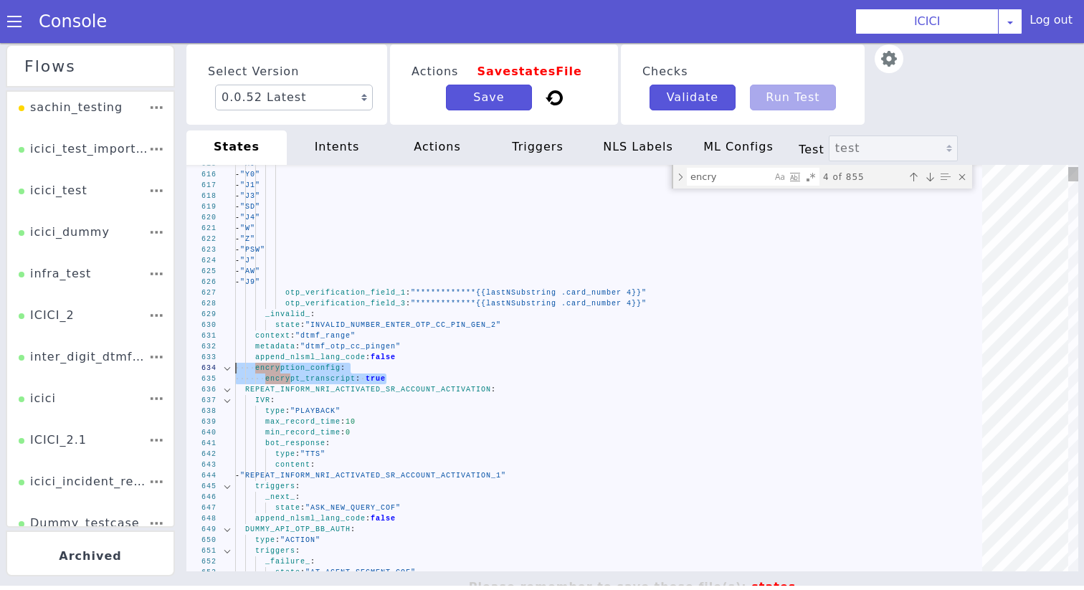
drag, startPoint x: 404, startPoint y: 379, endPoint x: 212, endPoint y: 366, distance: 192.7
click at [744, 174] on textarea "encry" at bounding box center [730, 177] width 84 height 16
paste textarea "encryption_config: encrypt_transcript: true"
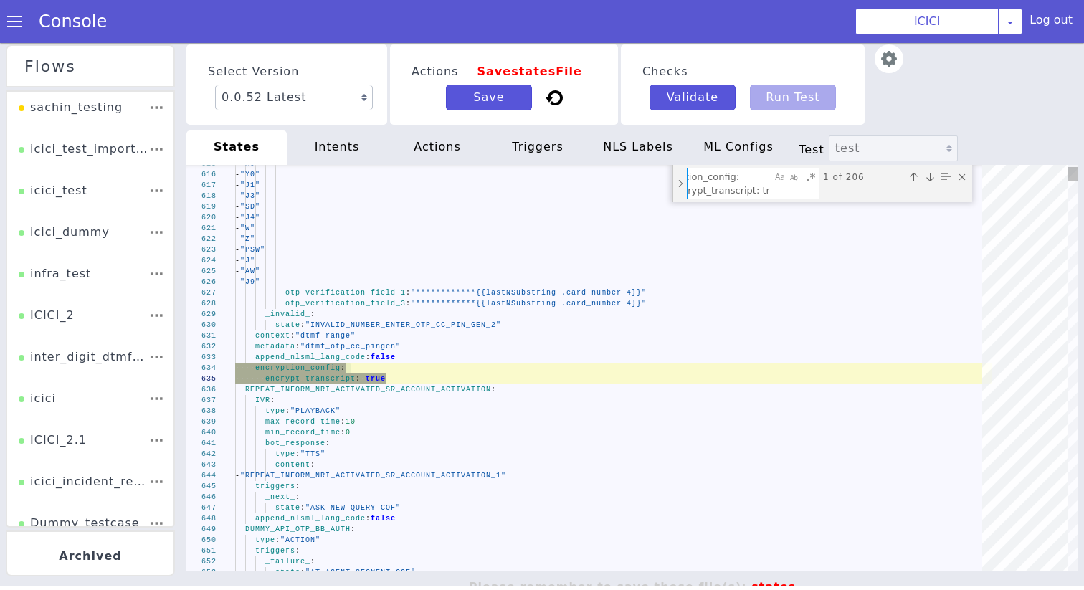
type textarea "encryption_config: encrypt_transcript: true"
click at [681, 184] on div "Toggle Replace mode" at bounding box center [680, 183] width 13 height 37
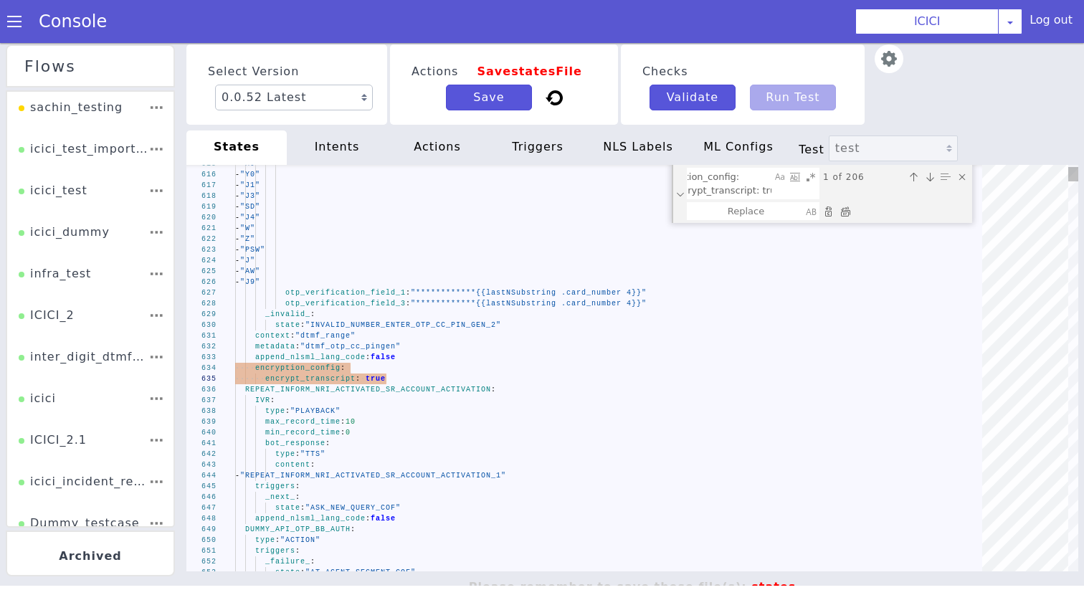
click at [842, 217] on div "Replace All (⌘Enter)" at bounding box center [845, 211] width 14 height 14
type textarea "context: "dtmf_range" metadata: "dtmf_otp_cc_pingen" append_nlsml_lang_code: fa…"
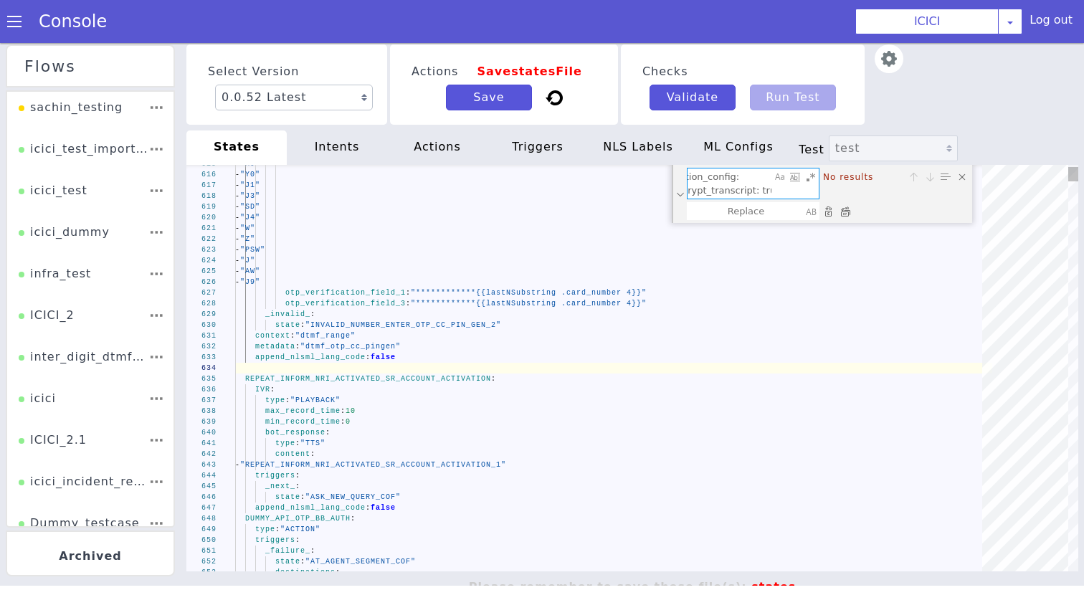
drag, startPoint x: 760, startPoint y: 179, endPoint x: 274, endPoint y: 175, distance: 485.6
click at [274, 175] on div "**********" at bounding box center [632, 368] width 892 height 407
type textarea "encrypt_transcript: true"
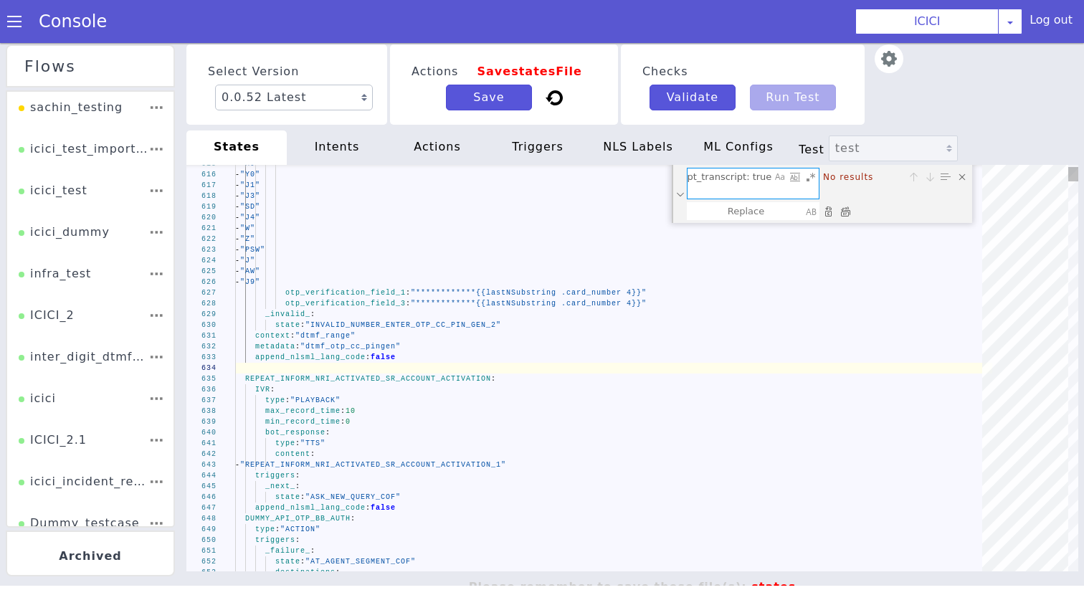
drag, startPoint x: 743, startPoint y: 186, endPoint x: 907, endPoint y: 197, distance: 164.6
click at [907, 197] on div "encrypt_transcript: true encrypt_transcript: true No results" at bounding box center [828, 184] width 283 height 32
type textarea "_cancel_: state: "ASK_NEW_QUERY_COF" _confirm_: state: "DC_DELIVERED_REPEATED_A…"
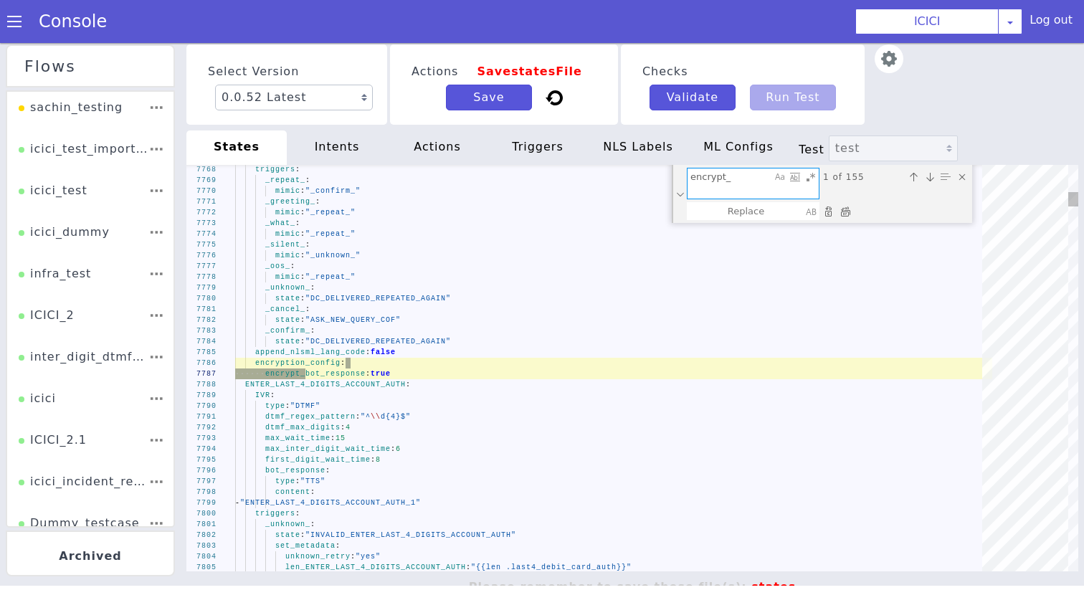
scroll to position [0, 0]
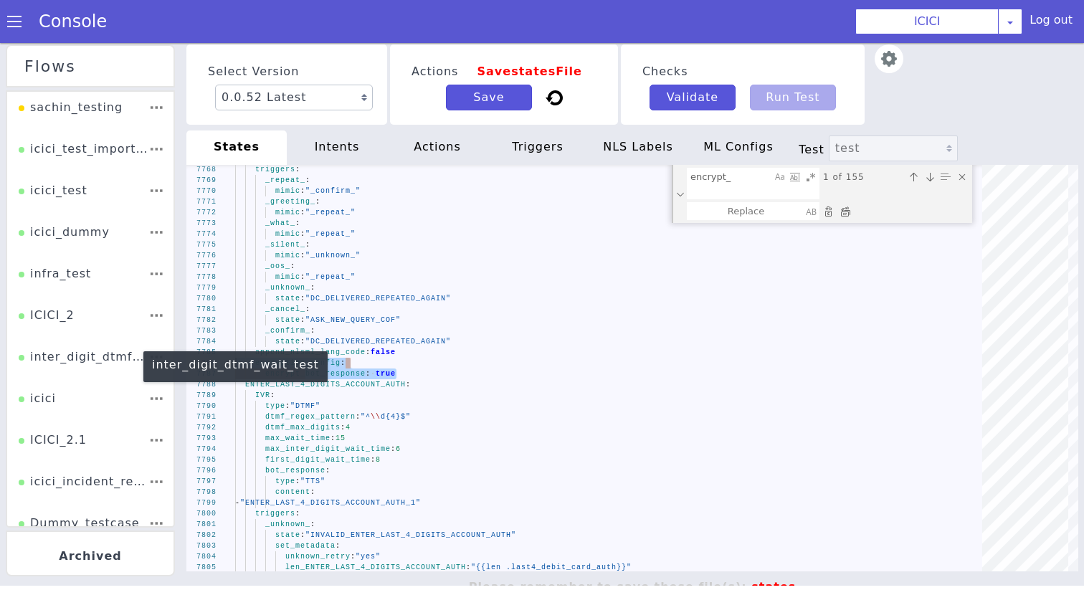
drag, startPoint x: 432, startPoint y: 372, endPoint x: 92, endPoint y: 364, distance: 340.0
click at [738, 177] on textarea "encrypt_" at bounding box center [730, 184] width 84 height 30
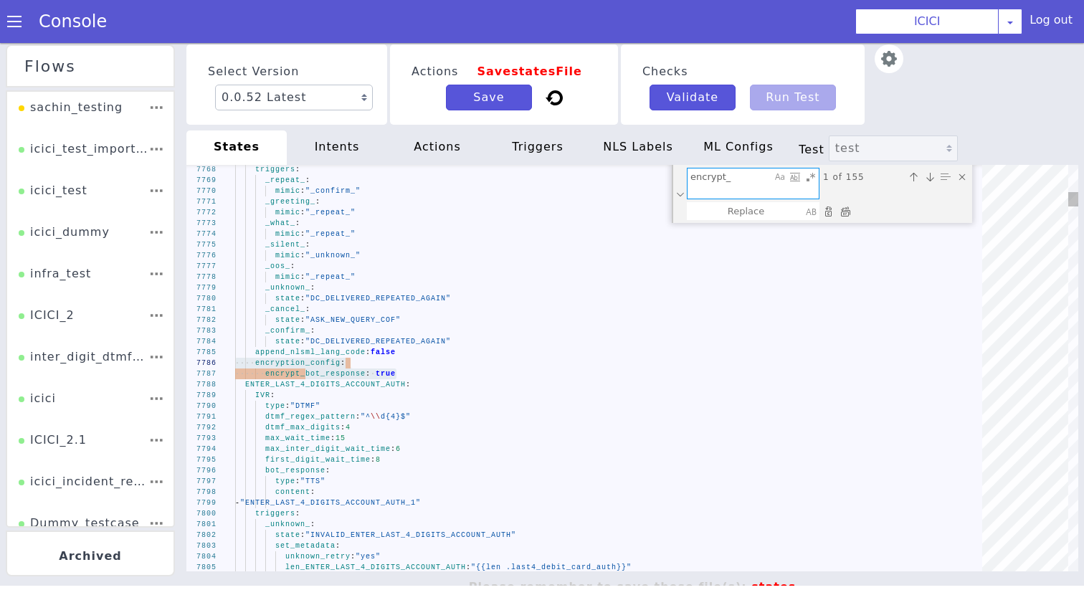
paste textarea "encryption_config: encrypt_bot_response: true"
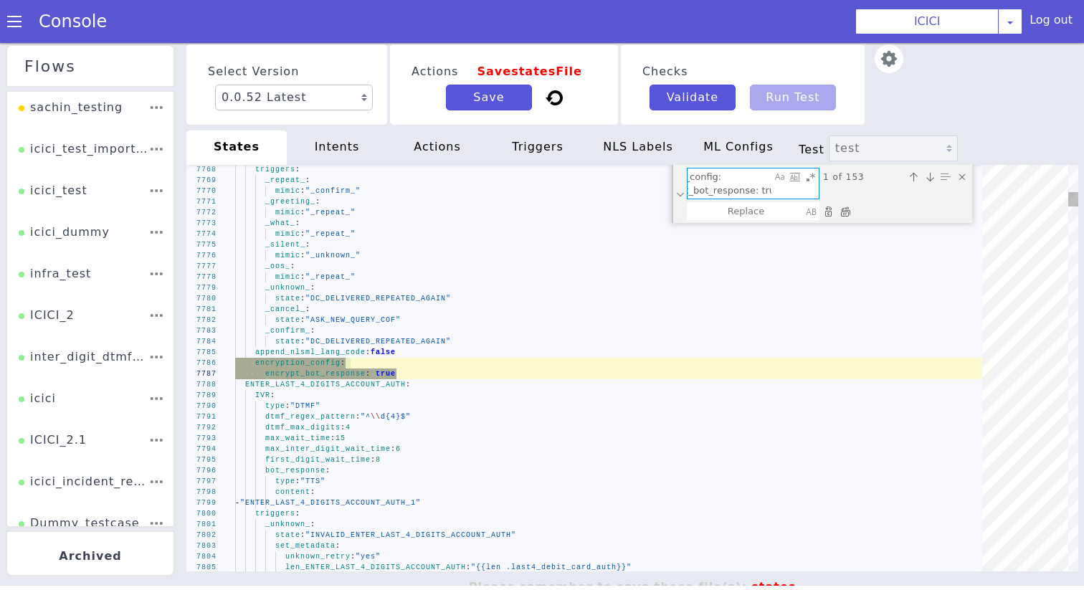
type textarea "encryption_config: encrypt_bot_response: true"
click at [846, 210] on div "Replace All (⌘Enter)" at bounding box center [845, 211] width 14 height 14
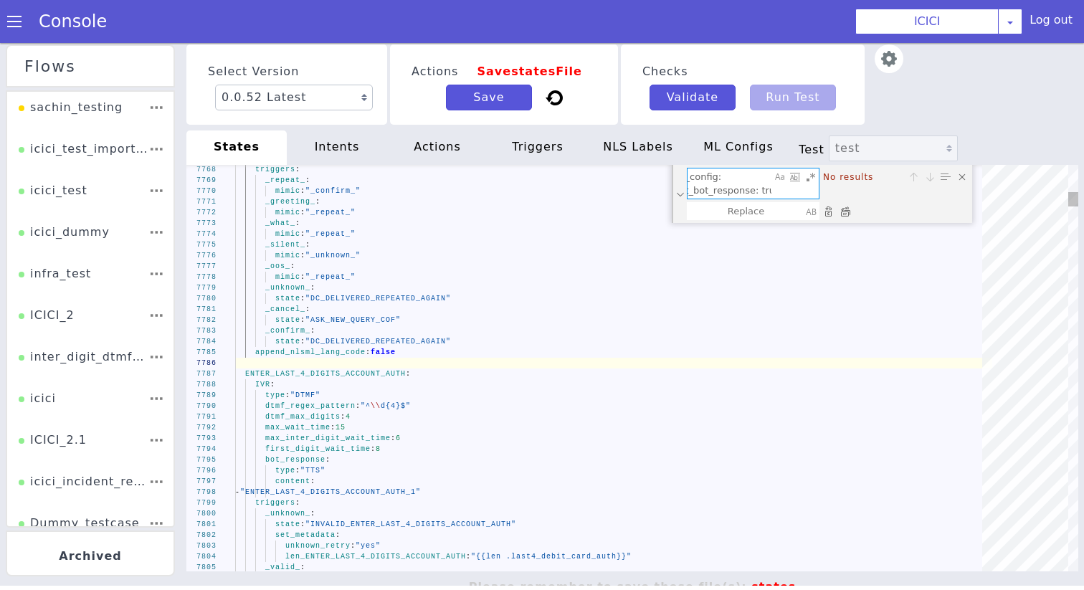
drag, startPoint x: 730, startPoint y: 174, endPoint x: 415, endPoint y: 174, distance: 315.6
click at [415, 174] on div "7768 7769 7770 7771 7772 7773 7774 7775 7776 7777 7778 7779 7780 7781 7782 7783…" at bounding box center [632, 368] width 892 height 407
type textarea "then: "DTMF_ASK_AMOUNT_IN_PAISE_C2P" set_metadata: len_DTMF_INFORM_DC_BALANCE_A…"
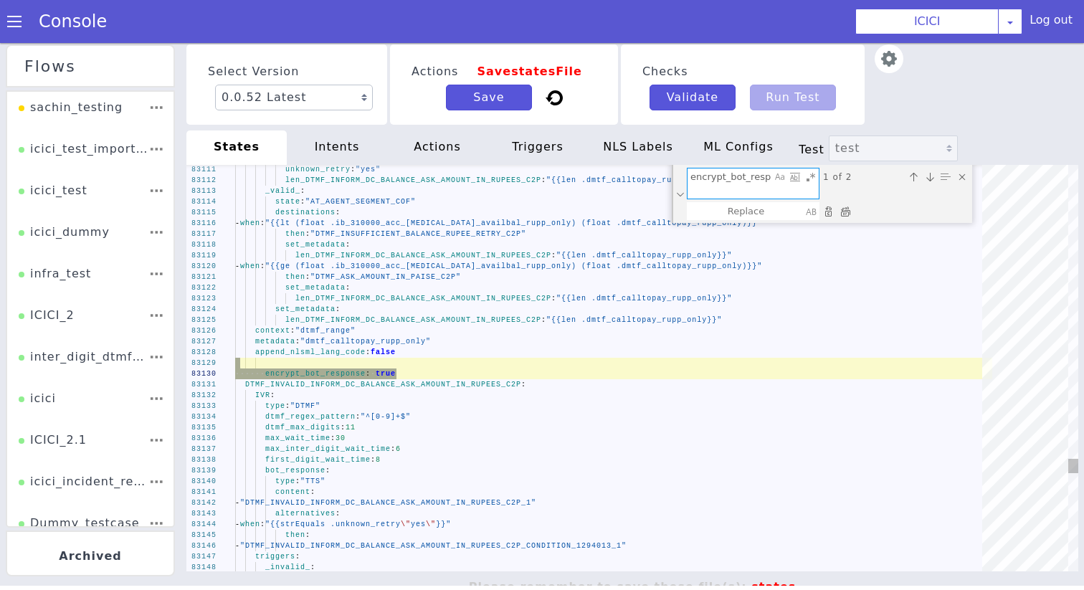
type textarea "encrypt_bot_response: true"
click at [842, 217] on div "Replace All (⌘Enter)" at bounding box center [845, 211] width 14 height 14
type textarea "then: "DTMF_ASK_AMOUNT_IN_PAISE_C2P" set_metadata: len_DTMF_INFORM_DC_BALANCE_A…"
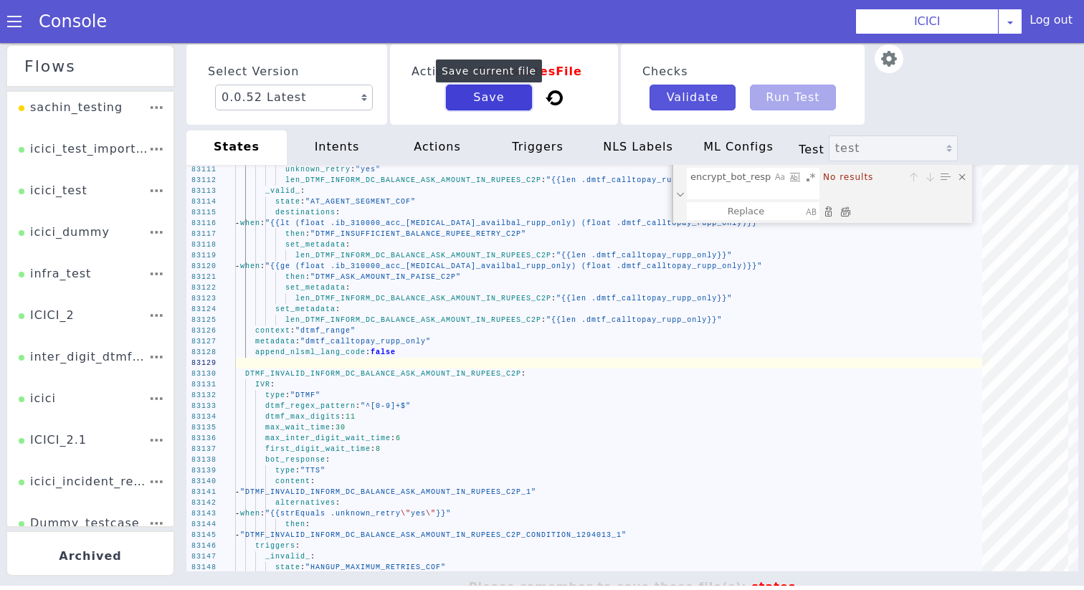
click at [481, 103] on button "Save" at bounding box center [489, 98] width 86 height 26
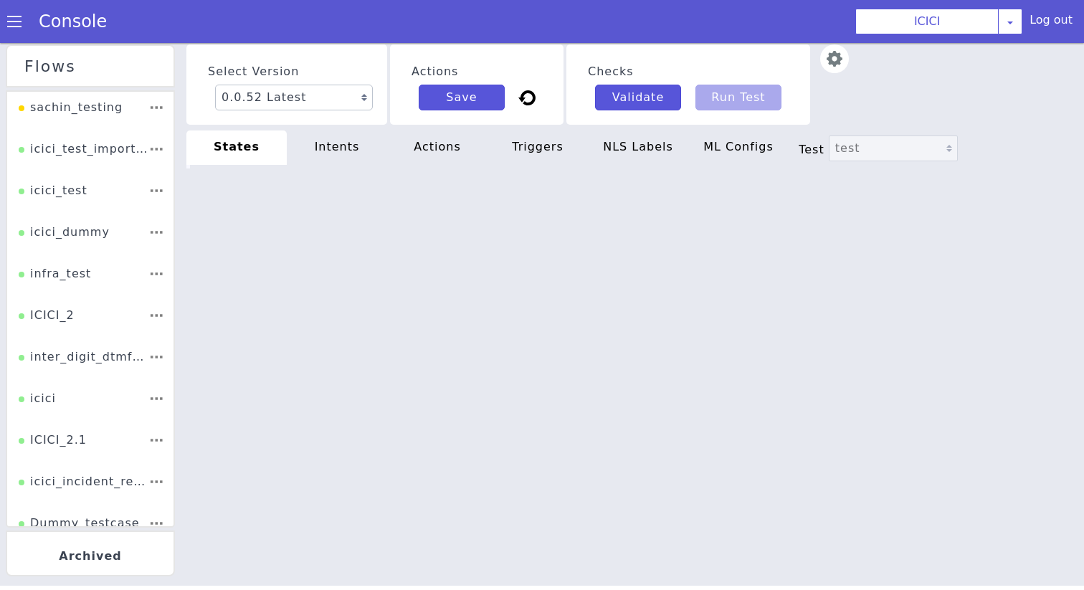
type textarea "then: "DTMF_ASK_AMOUNT_IN_PAISE_C2P" set_metadata: len_DTMF_INFORM_DC_BALANCE_A…"
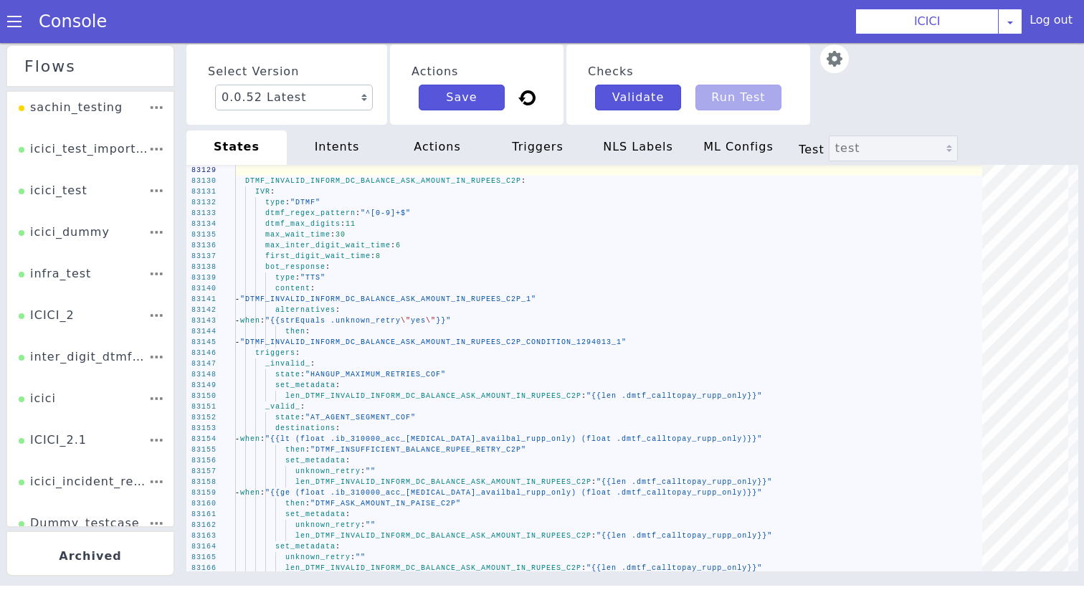
click at [341, 151] on div "intents" at bounding box center [337, 148] width 100 height 34
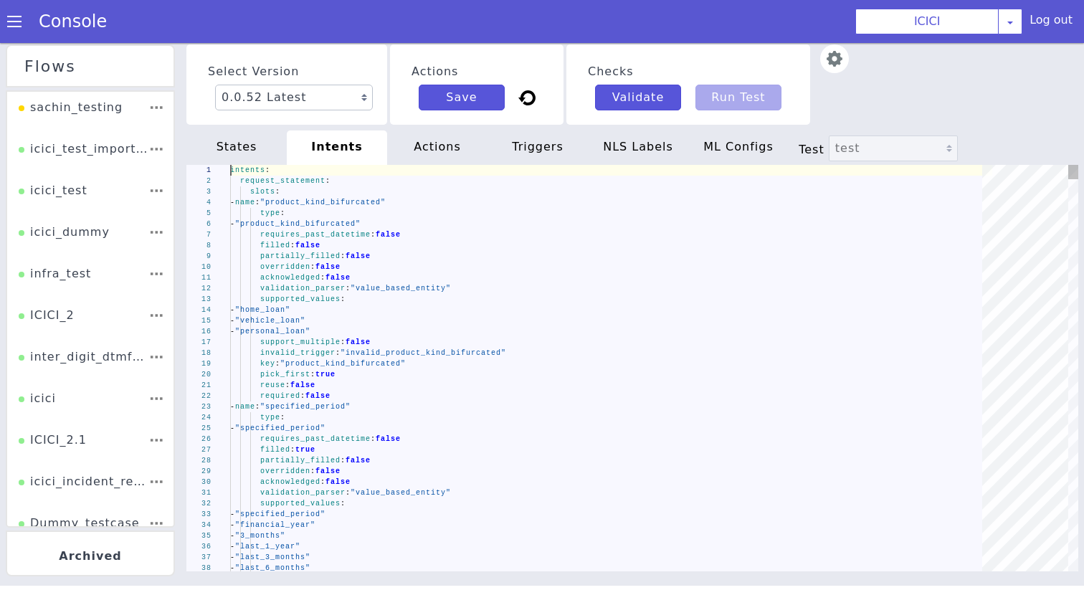
click at [345, 325] on div "- "vehicle_loan"" at bounding box center [611, 321] width 762 height 11
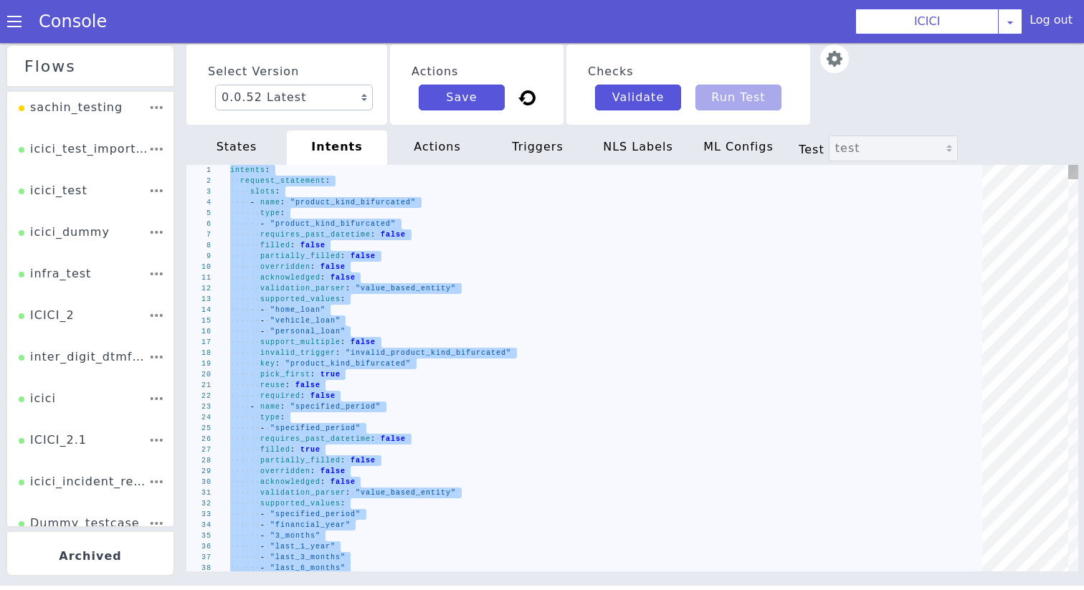
type textarea "set_metadata: intent: "request_new_product" security_level: "1" set_metadata: i…"
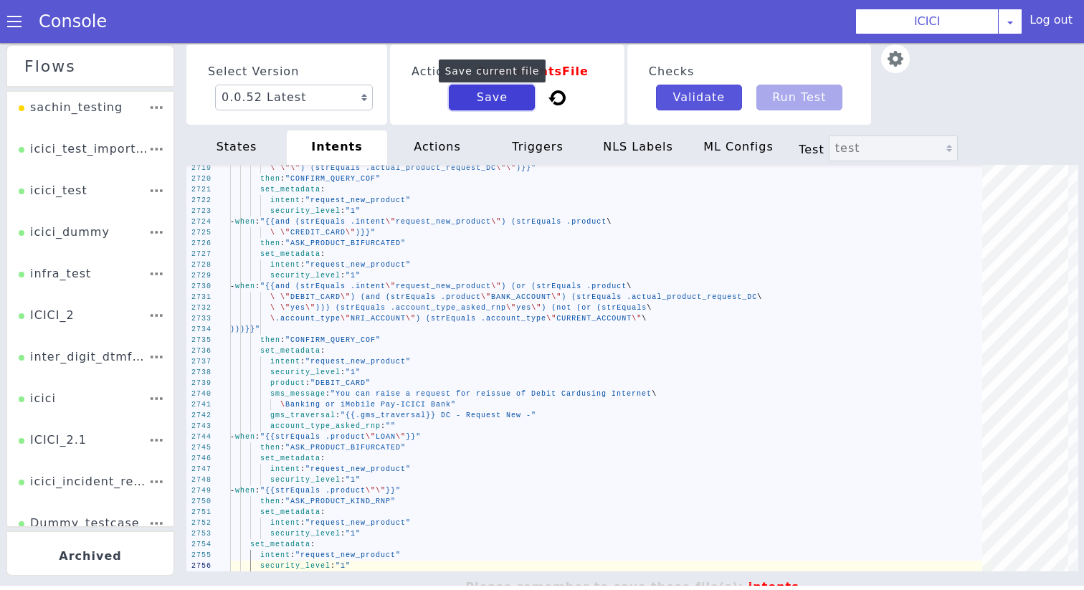
click at [476, 93] on button "Save" at bounding box center [492, 98] width 86 height 26
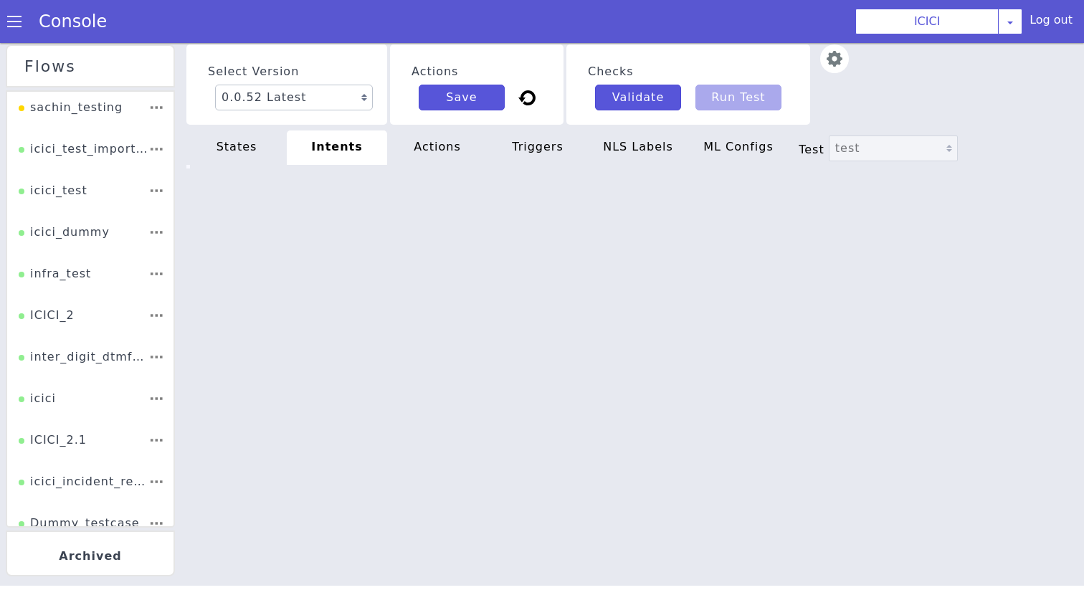
type textarea "set_metadata: intent: "request_new_product" security_level: "1" set_metadata: i…"
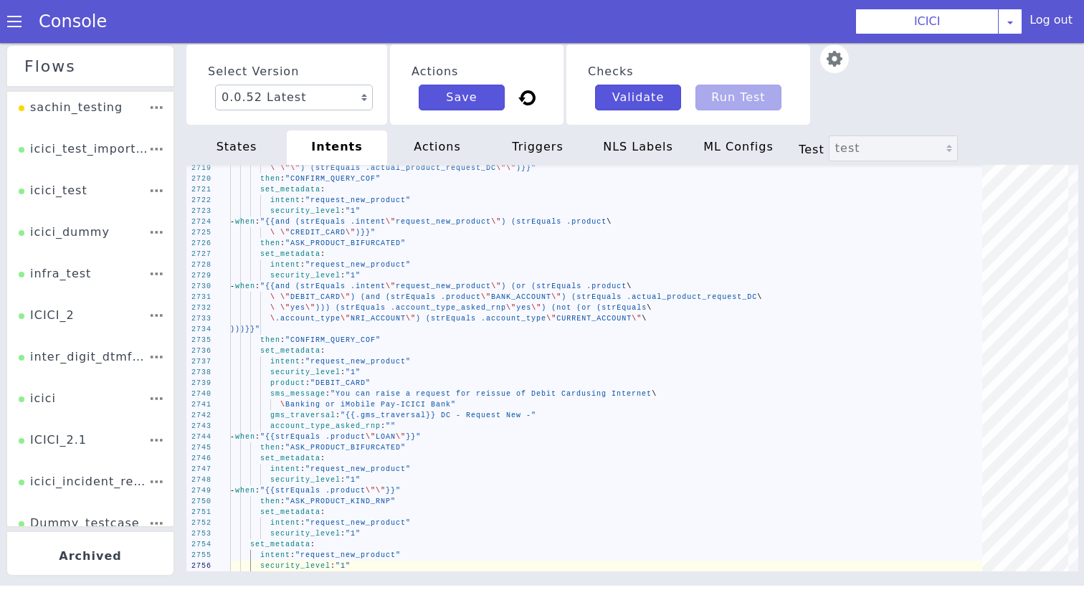
click at [448, 151] on div "actions" at bounding box center [437, 148] width 100 height 34
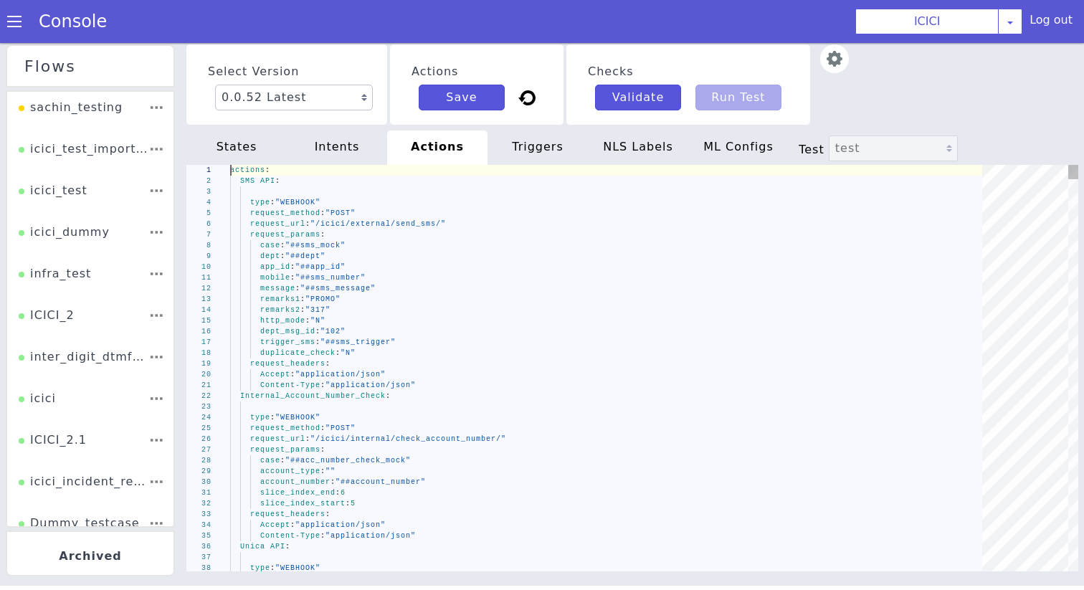
click at [395, 262] on div "app_id : "##app_id"" at bounding box center [611, 267] width 762 height 11
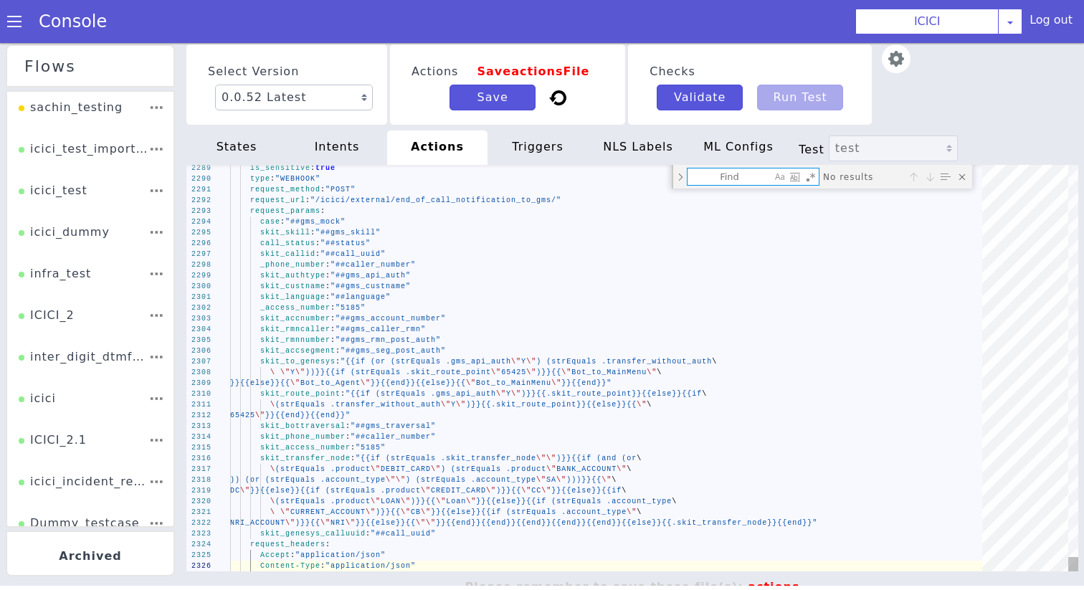
type textarea "actions: Dummy API: is_sensitive: true type: "WEBHOOK" request_method: "POST" r…"
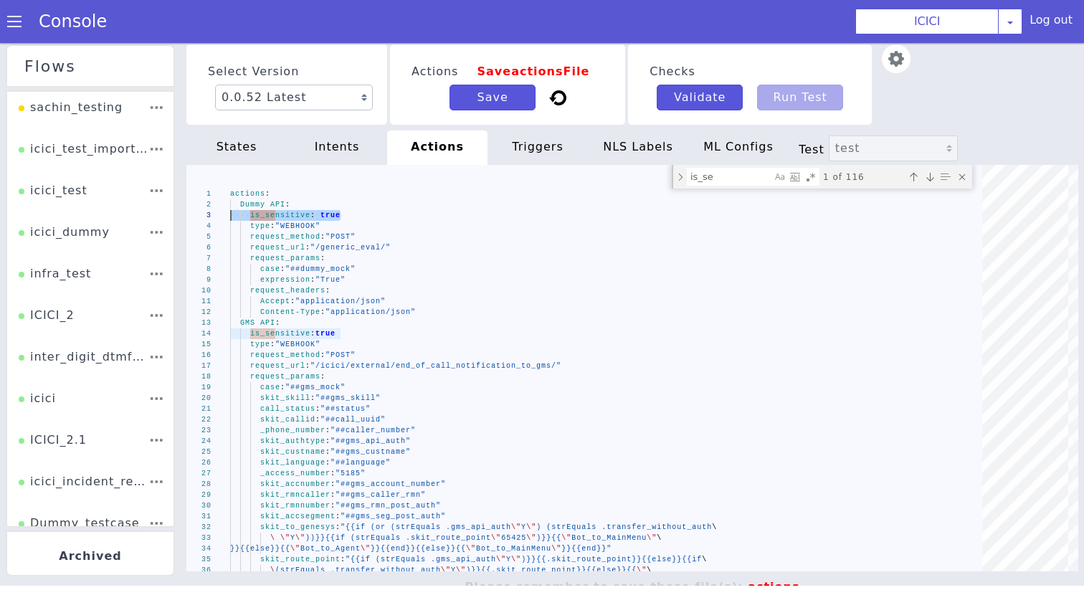
drag, startPoint x: 347, startPoint y: 216, endPoint x: 118, endPoint y: 214, distance: 229.5
click at [743, 179] on textarea "is_se" at bounding box center [730, 177] width 84 height 16
paste textarea "is_sensitive: tru"
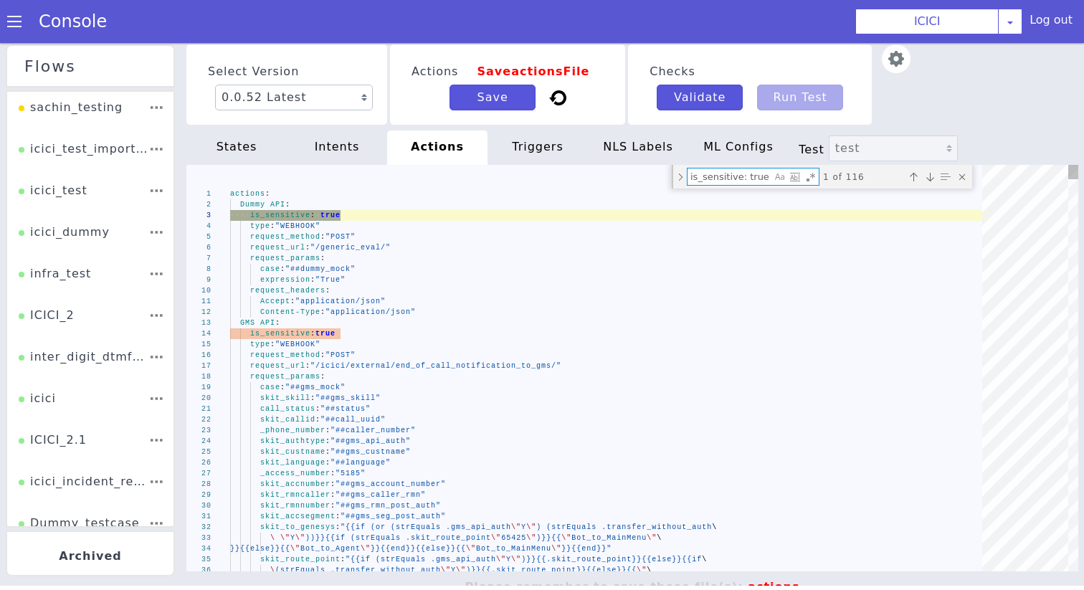
type textarea "is_sensitive: true"
click at [681, 181] on div "Toggle Replace mode" at bounding box center [680, 177] width 13 height 24
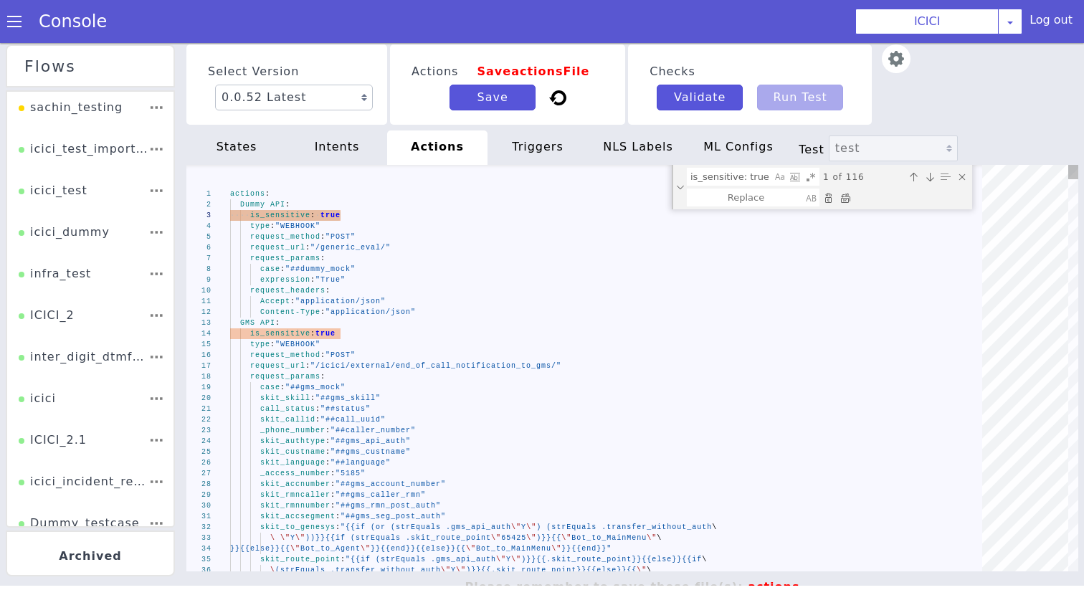
click at [847, 207] on div "is_sensitive: true is_sensitive: true 1 of 116" at bounding box center [822, 187] width 301 height 44
click at [847, 194] on div "Replace All (⌘Enter)" at bounding box center [845, 198] width 14 height 14
type textarea "actions: Dummy API: type: "WEBHOOK" request_method: "POST" request_url: "/gener…"
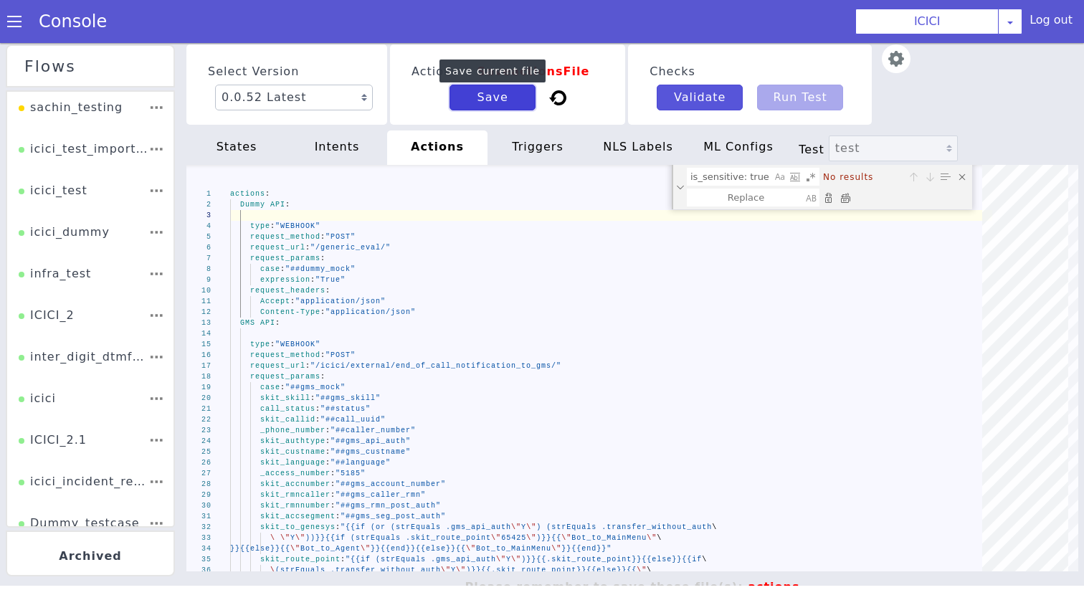
click at [478, 99] on button "Save" at bounding box center [493, 98] width 86 height 26
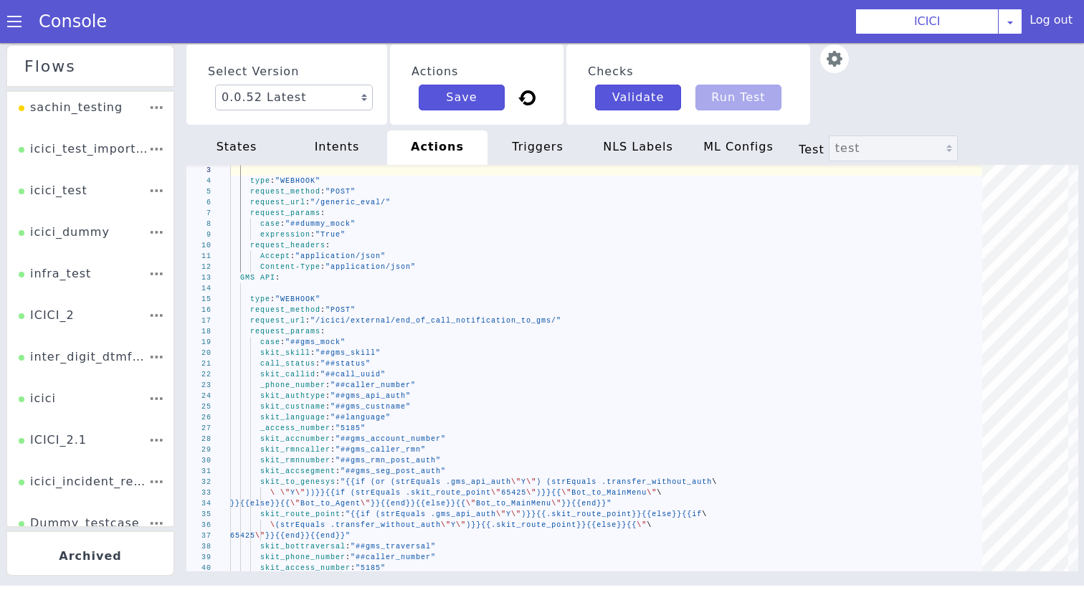
click at [538, 155] on div "triggers" at bounding box center [538, 148] width 100 height 34
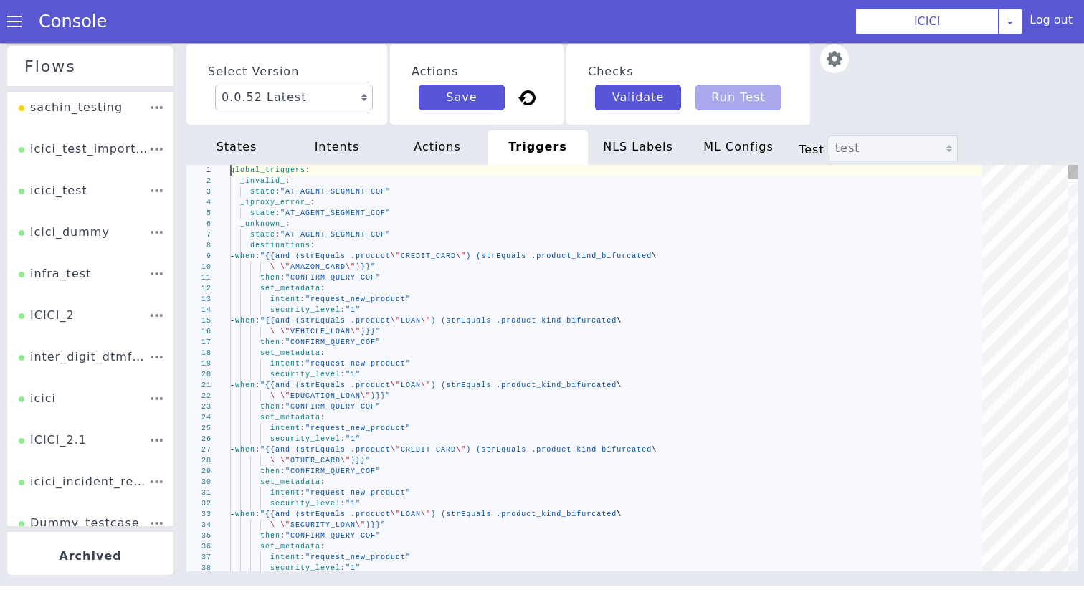
click at [456, 260] on span "CREDIT_CARD" at bounding box center [428, 256] width 55 height 8
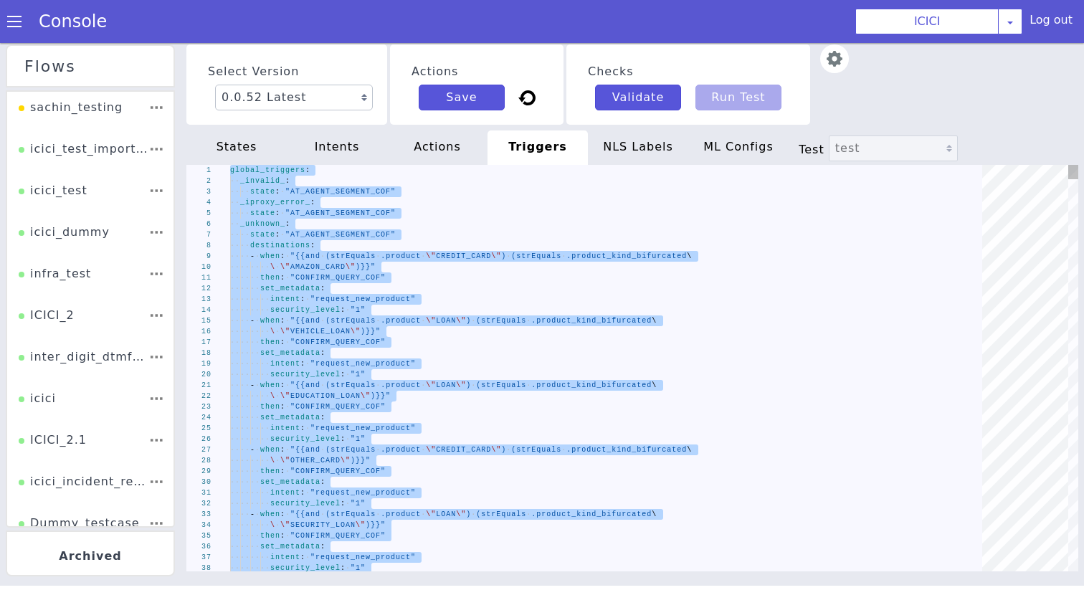
type textarea "security_level: "1""
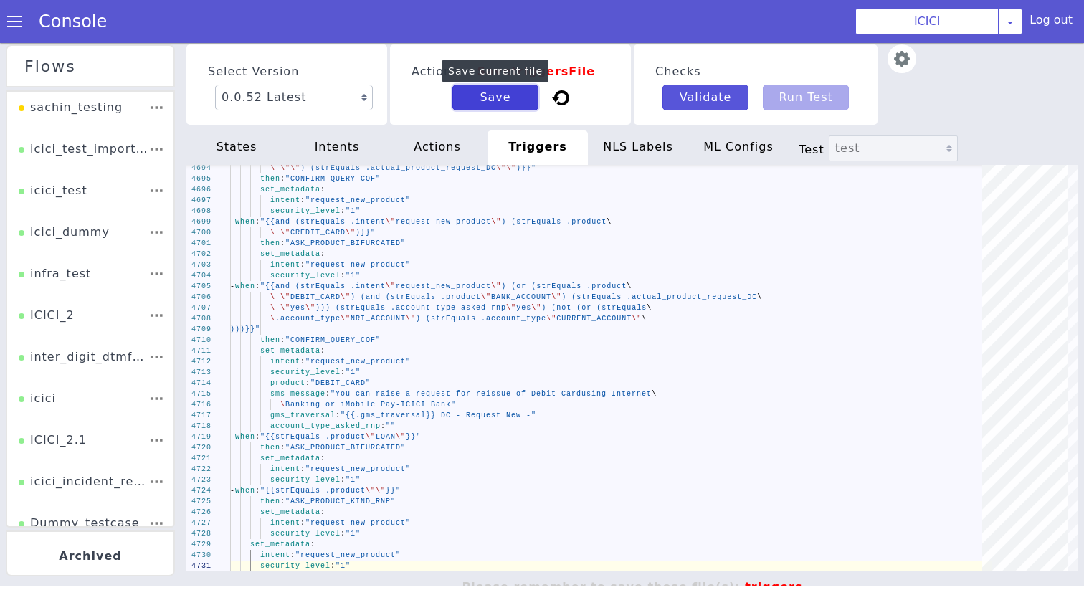
click at [473, 107] on button "Save" at bounding box center [496, 98] width 86 height 26
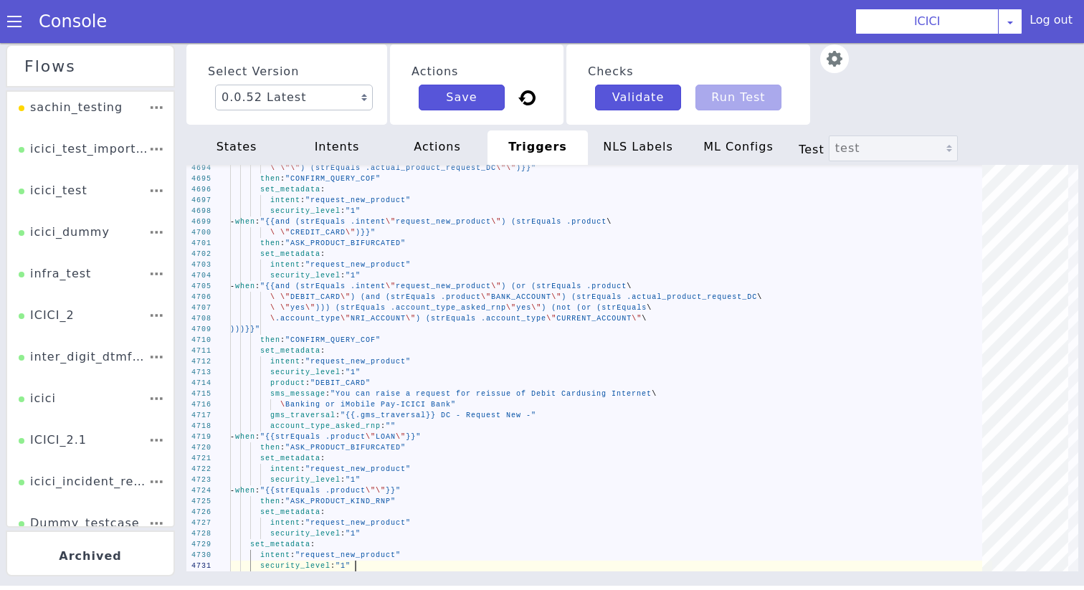
scroll to position [0, 125]
click at [643, 140] on div "NLS Labels" at bounding box center [638, 148] width 100 height 34
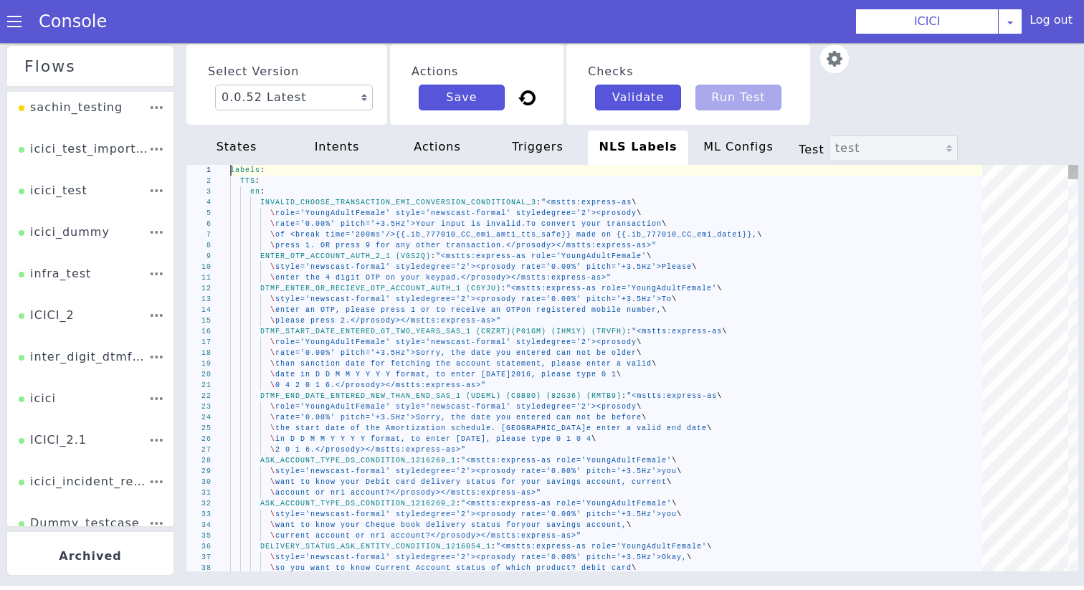
click at [516, 264] on span "style='newscast-formal' styledegree='2'><prosody r" at bounding box center [400, 267] width 251 height 8
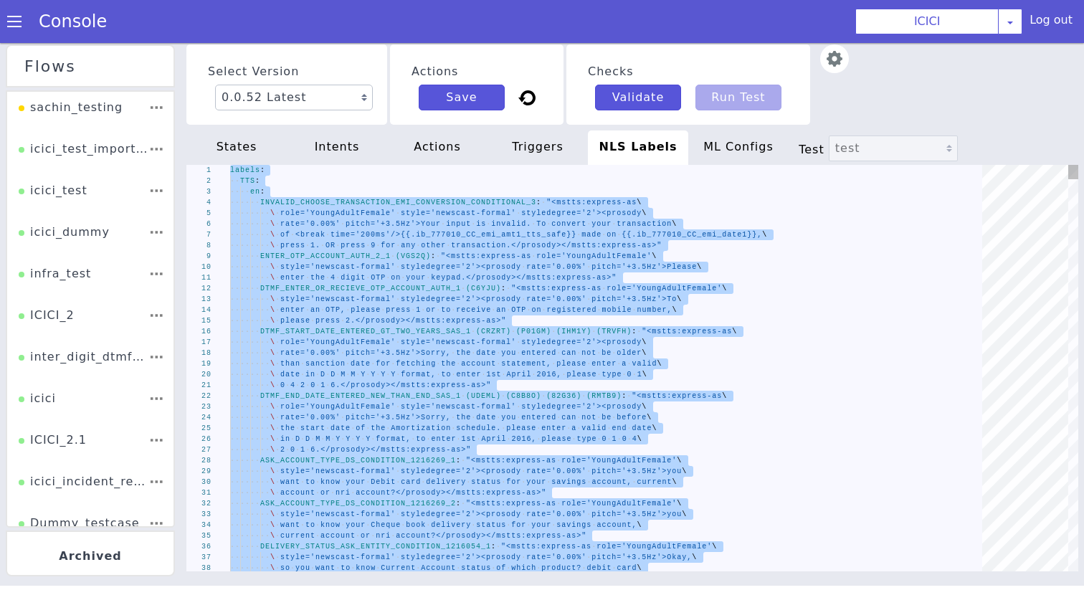
type textarea "s:express-as role='SeniorFemale' style='newscast_formal'\ \ styledegree='2'><pr…"
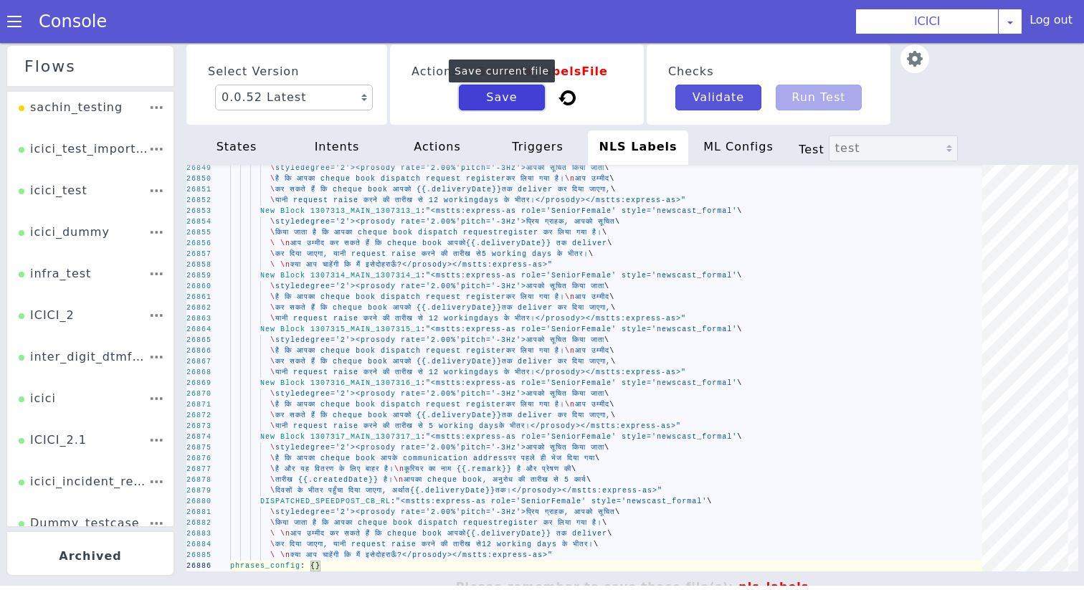
click at [498, 106] on button "Save" at bounding box center [502, 98] width 86 height 26
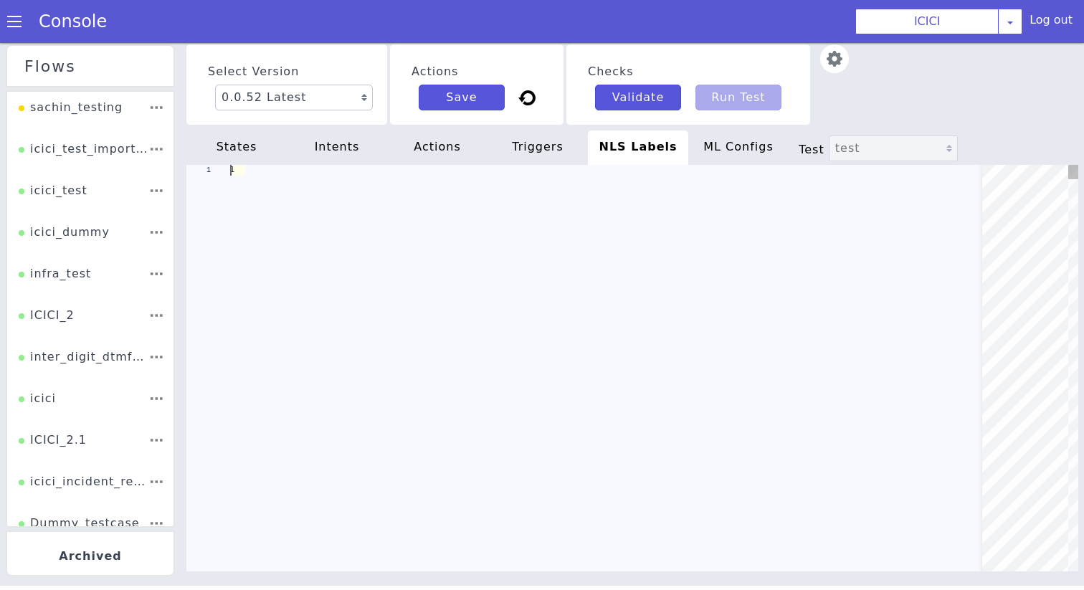
scroll to position [0, 90]
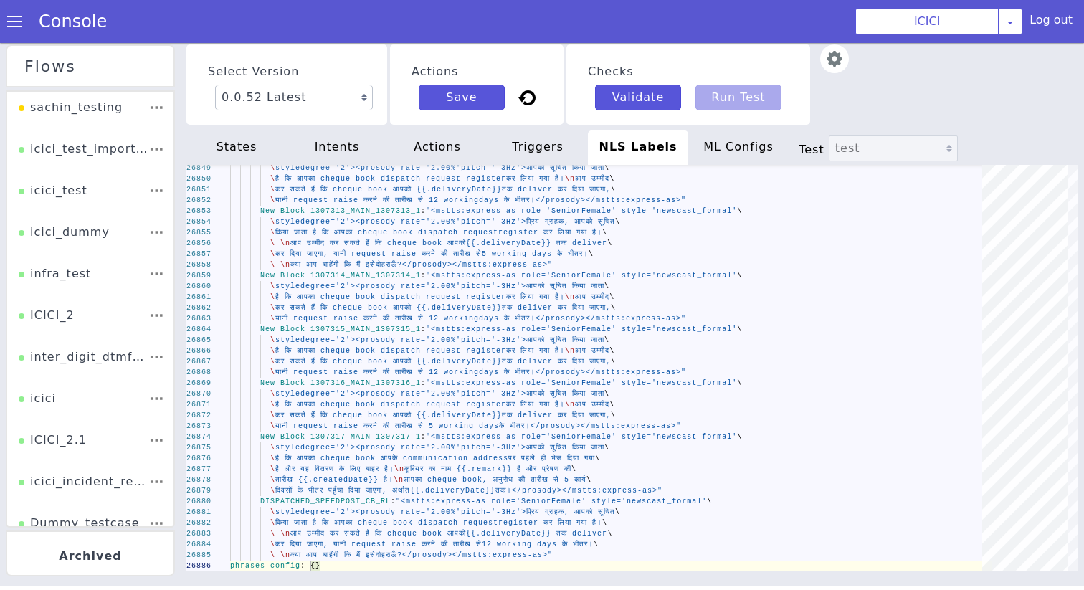
click at [19, 19] on span at bounding box center [14, 21] width 14 height 14
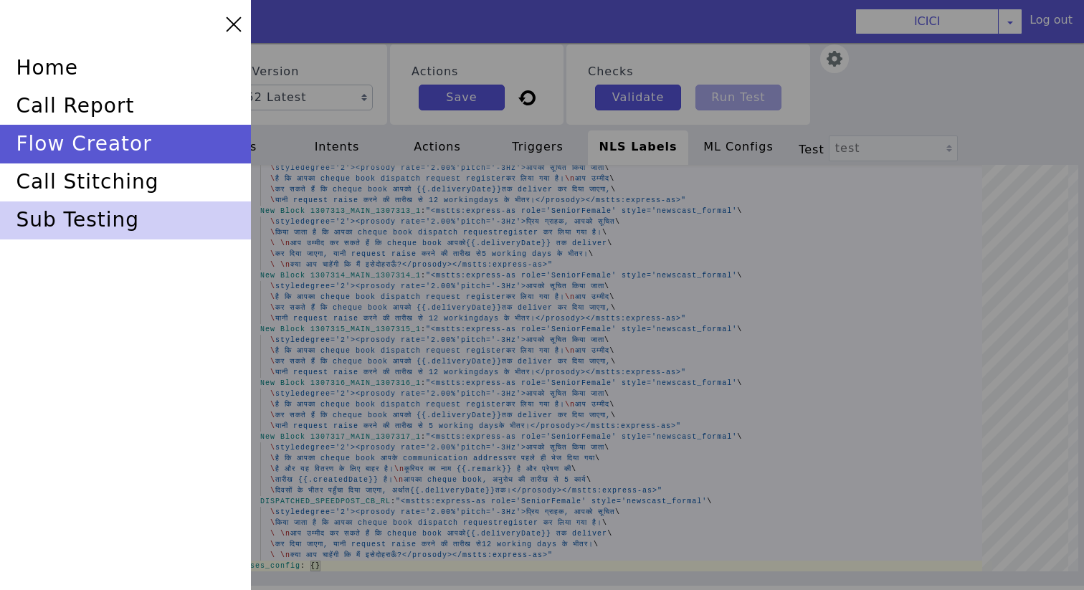
click at [81, 216] on div "sub testing" at bounding box center [125, 221] width 251 height 38
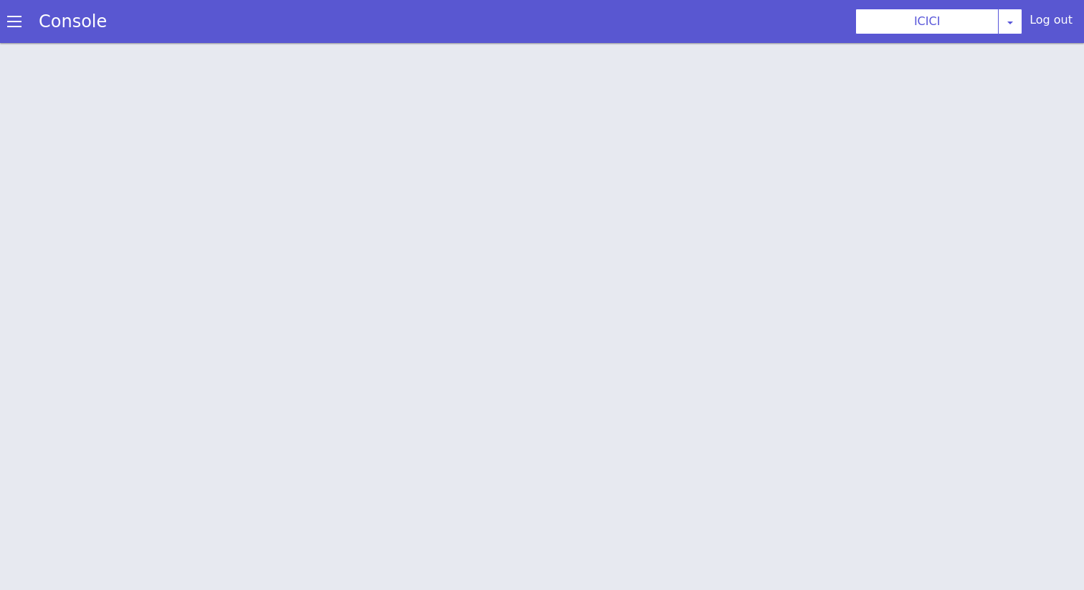
scroll to position [4, 0]
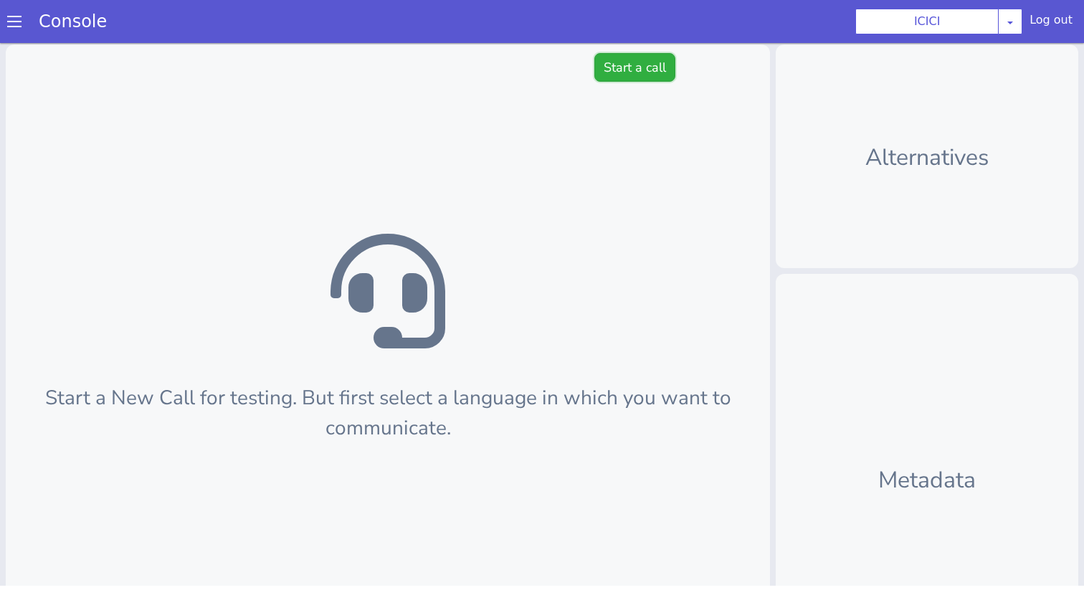
click at [640, 67] on button "Start a call" at bounding box center [635, 67] width 81 height 29
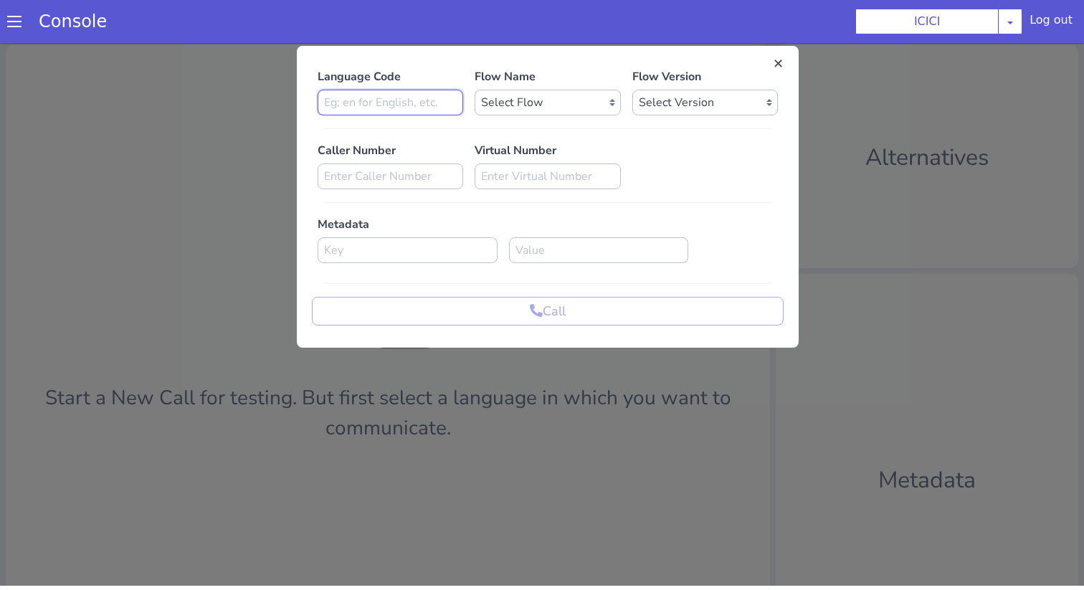
click at [399, 106] on input at bounding box center [391, 103] width 146 height 26
type input "en"
click at [576, 90] on select "Select Flow sachin_testing icici_test_import_1 icici_test icici_dummy infra_tes…" at bounding box center [548, 103] width 146 height 26
select select "7d19fcdd-f6d4-402b-a8d5-1257e19587a9"
click at [475, 90] on select "Select Flow sachin_testing icici_test_import_1 icici_test icici_dummy infra_tes…" at bounding box center [548, 103] width 146 height 26
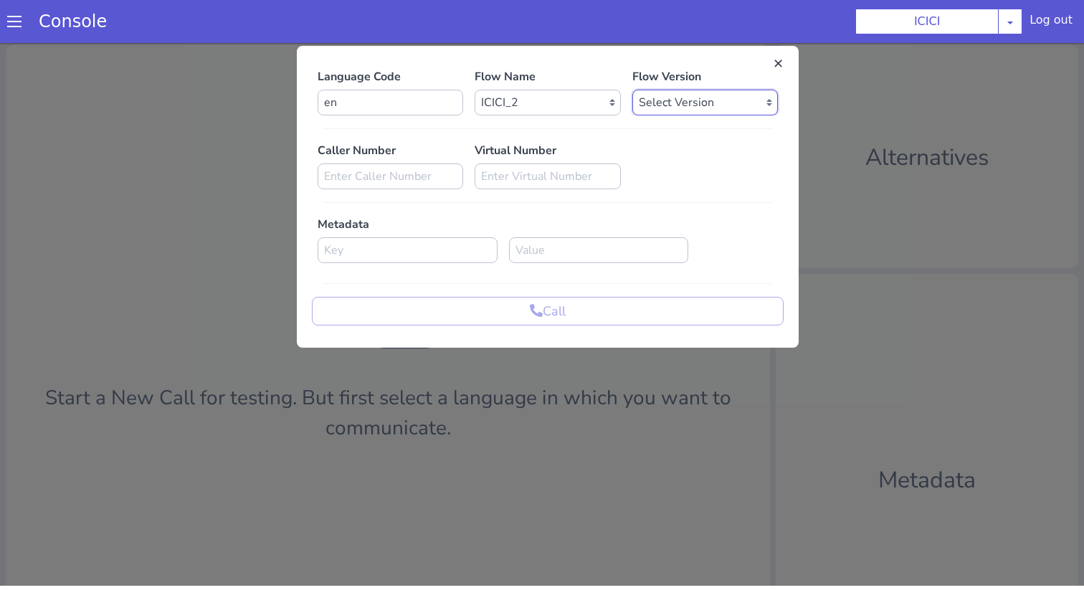
click at [655, 96] on select "Select Version" at bounding box center [706, 103] width 146 height 26
click at [633, 90] on select "Select Version 0.2.3 0.2.2 0.2.1 0.2.0 0.1.10 0.1.9 0.1.8 0.1.7 0.1.6 0.1.5 0.1…" at bounding box center [706, 103] width 146 height 26
click at [662, 101] on select "Select Version 0.2.3 0.2.2 0.2.1 0.2.0 0.1.10 0.1.9 0.1.8 0.1.7 0.1.6 0.1.5 0.1…" at bounding box center [706, 103] width 146 height 26
select select "0.2.3"
click at [633, 90] on select "Select Version 0.2.3 0.2.2 0.2.1 0.2.0 0.1.10 0.1.9 0.1.8 0.1.7 0.1.6 0.1.5 0.1…" at bounding box center [706, 103] width 146 height 26
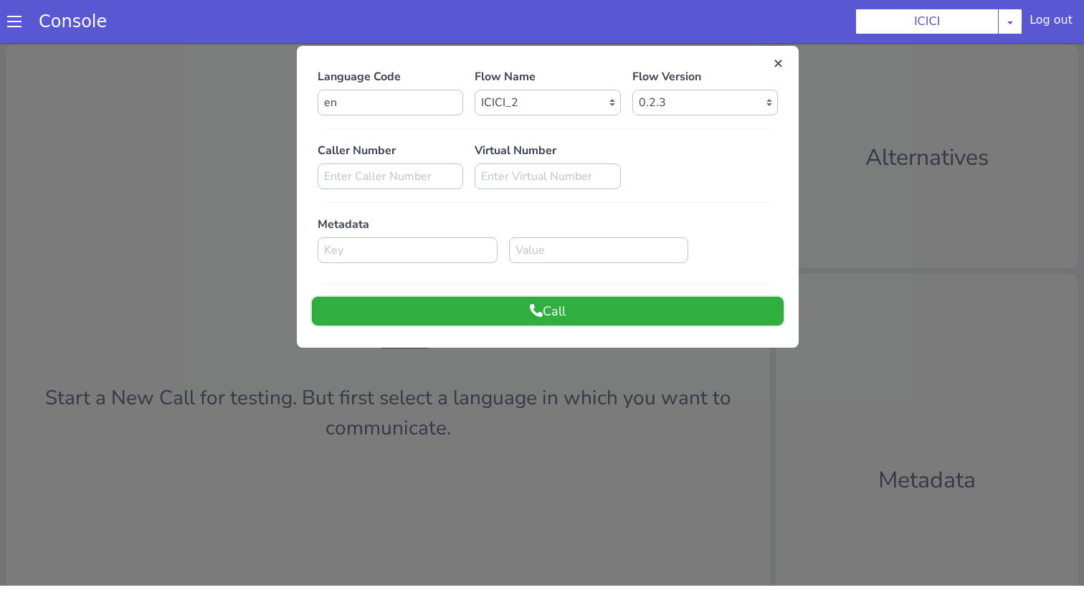
click at [589, 320] on button "Call" at bounding box center [548, 311] width 472 height 29
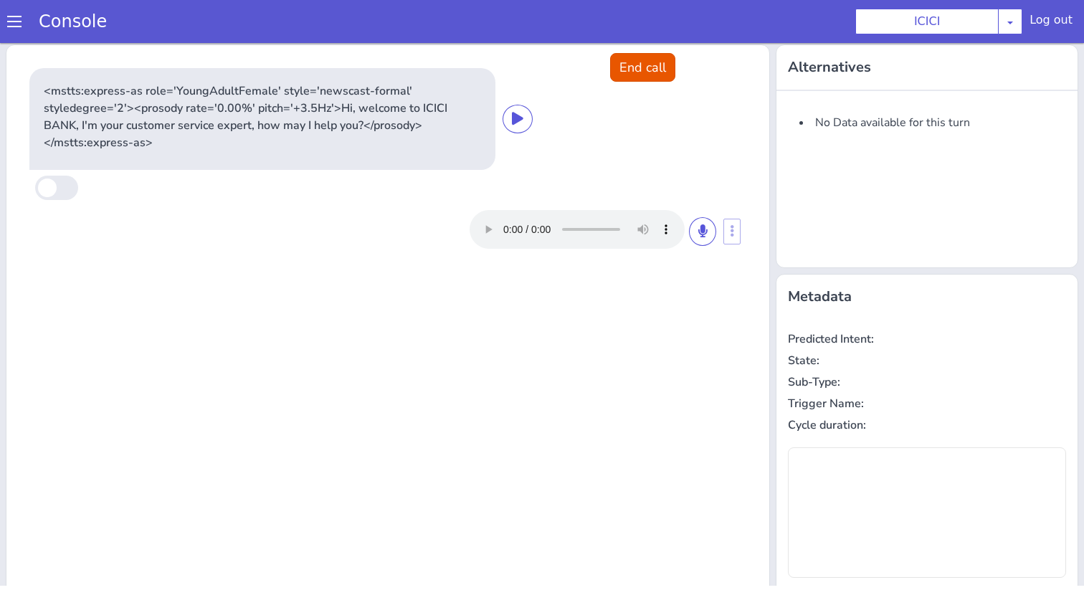
click at [717, 229] on div at bounding box center [605, 229] width 271 height 39
click at [711, 229] on button at bounding box center [702, 231] width 27 height 29
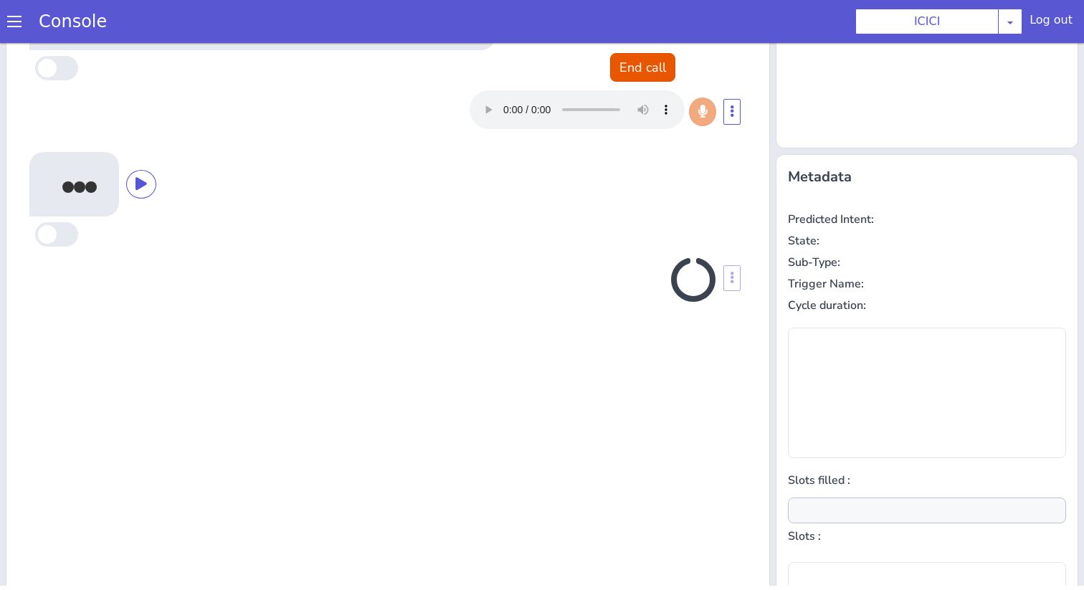
scroll to position [141, 0]
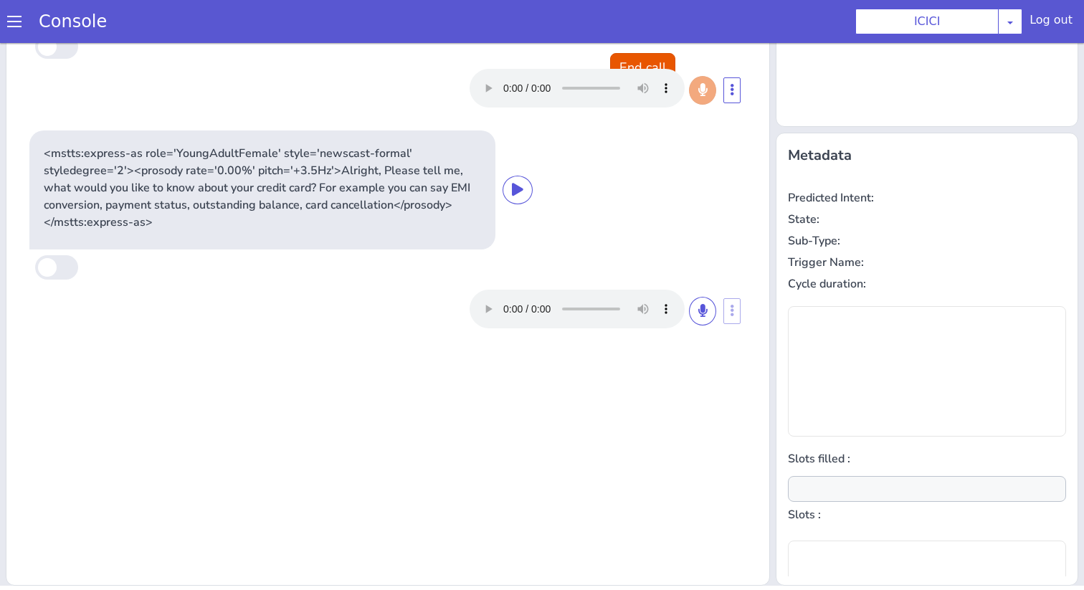
type input "product"
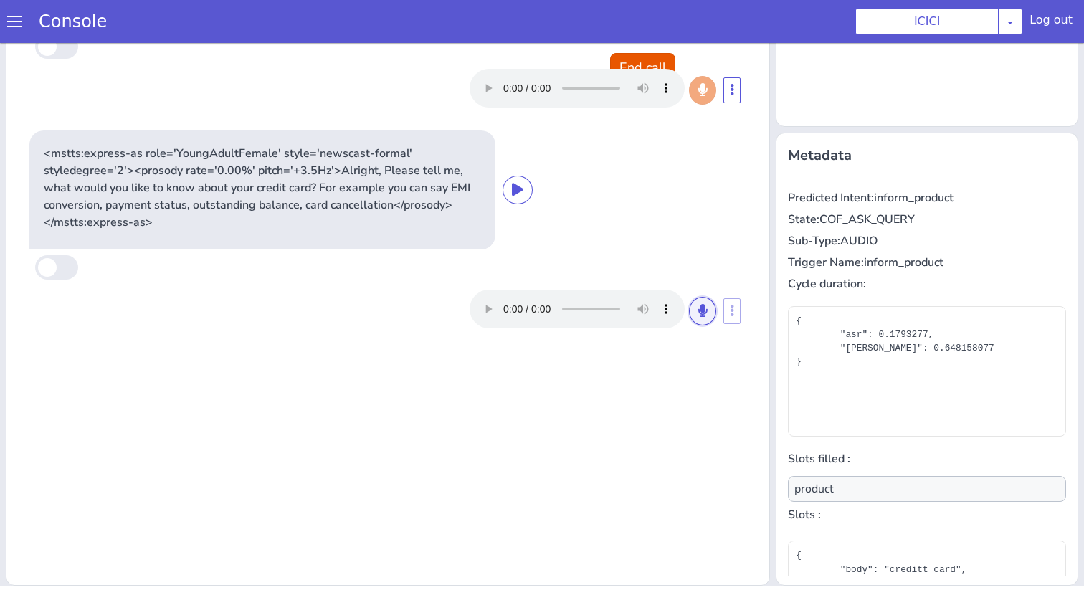
click at [694, 303] on button at bounding box center [702, 311] width 27 height 29
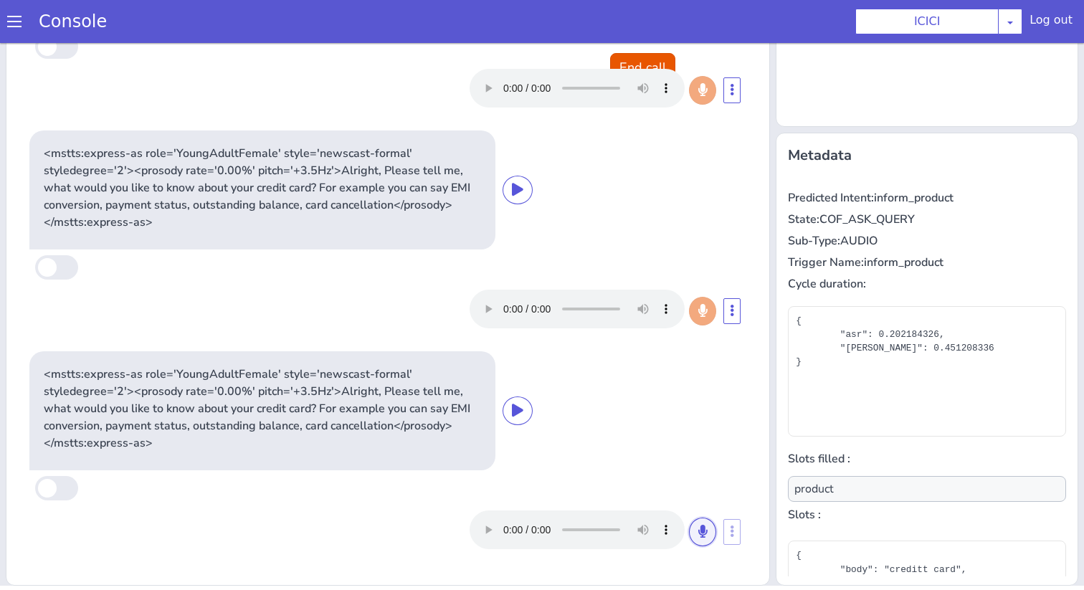
click at [705, 539] on button at bounding box center [702, 532] width 27 height 29
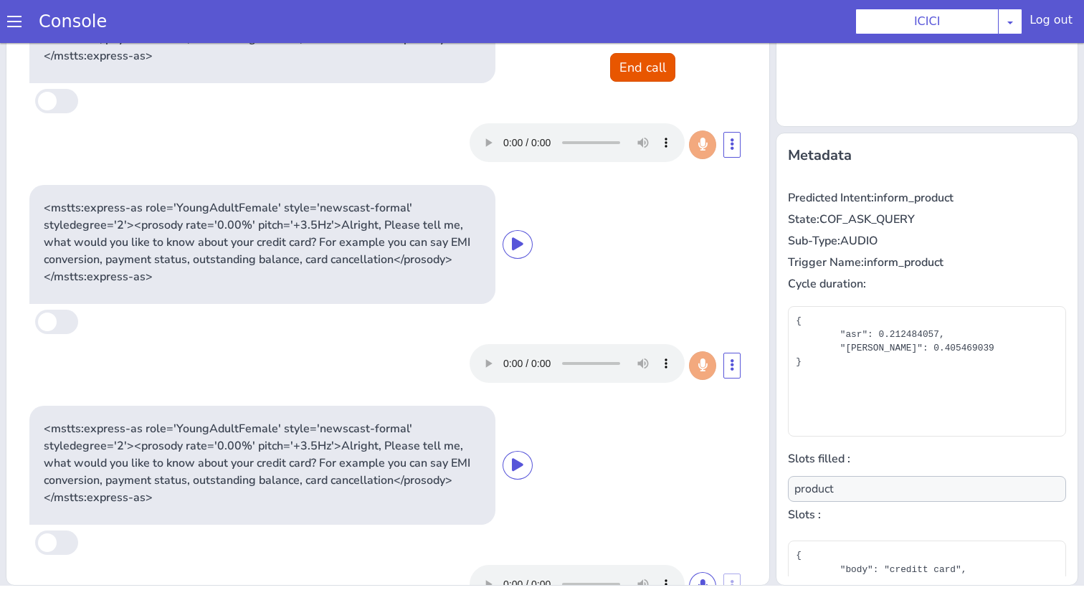
scroll to position [214, 0]
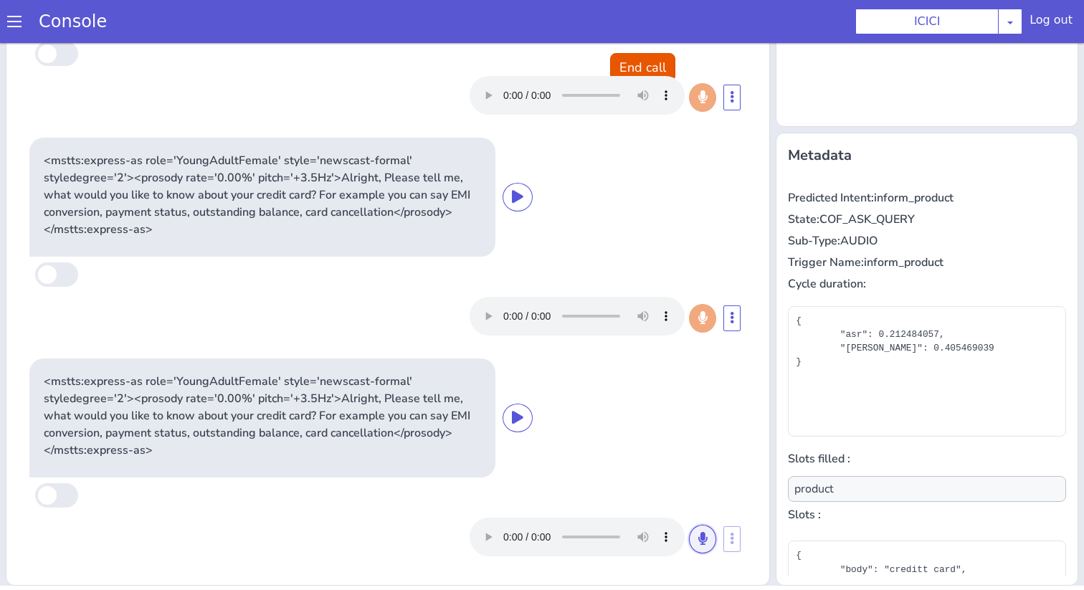
click at [705, 539] on icon at bounding box center [703, 538] width 9 height 13
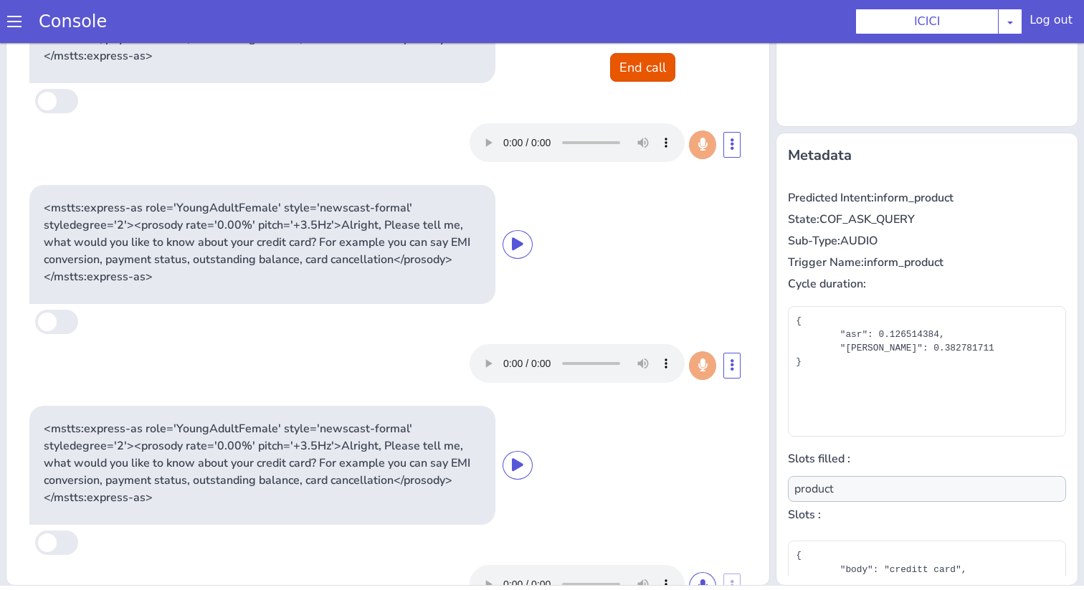
scroll to position [435, 0]
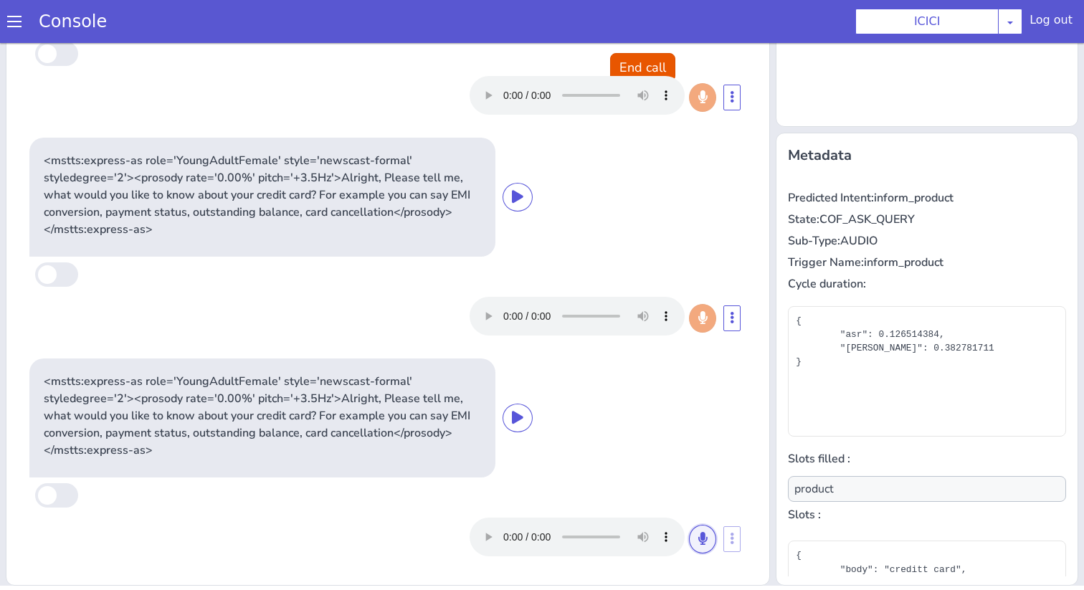
click at [708, 538] on button at bounding box center [702, 539] width 27 height 29
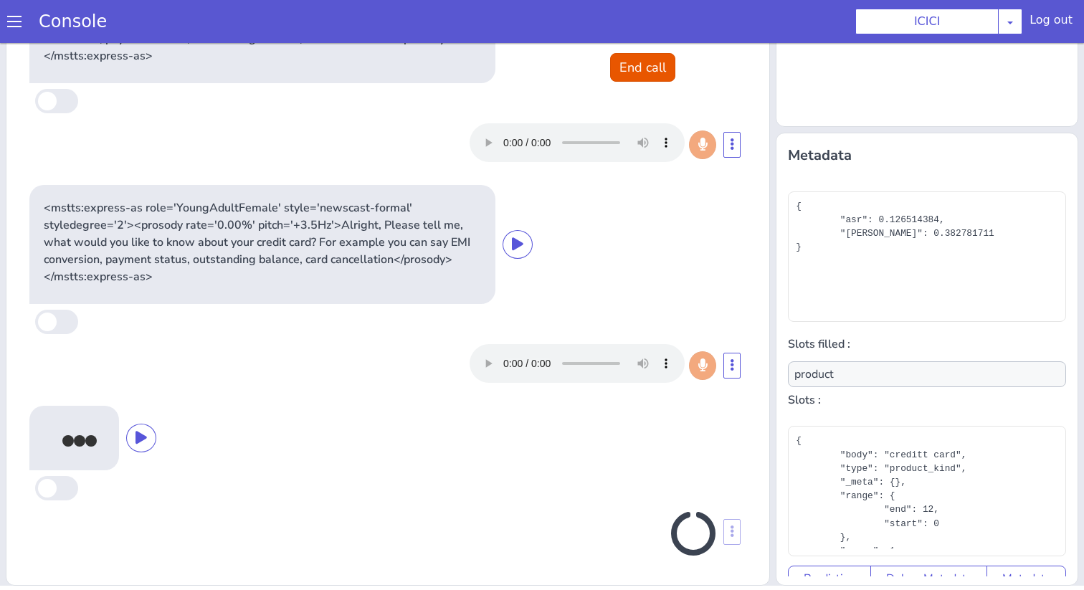
scroll to position [130, 0]
